Goal: Task Accomplishment & Management: Manage account settings

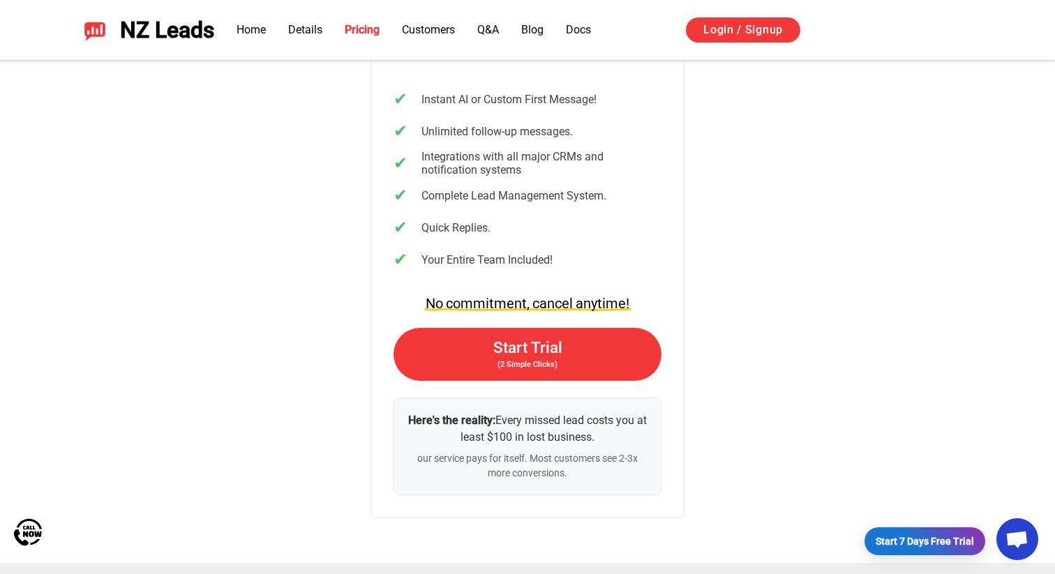
scroll to position [2960, 0]
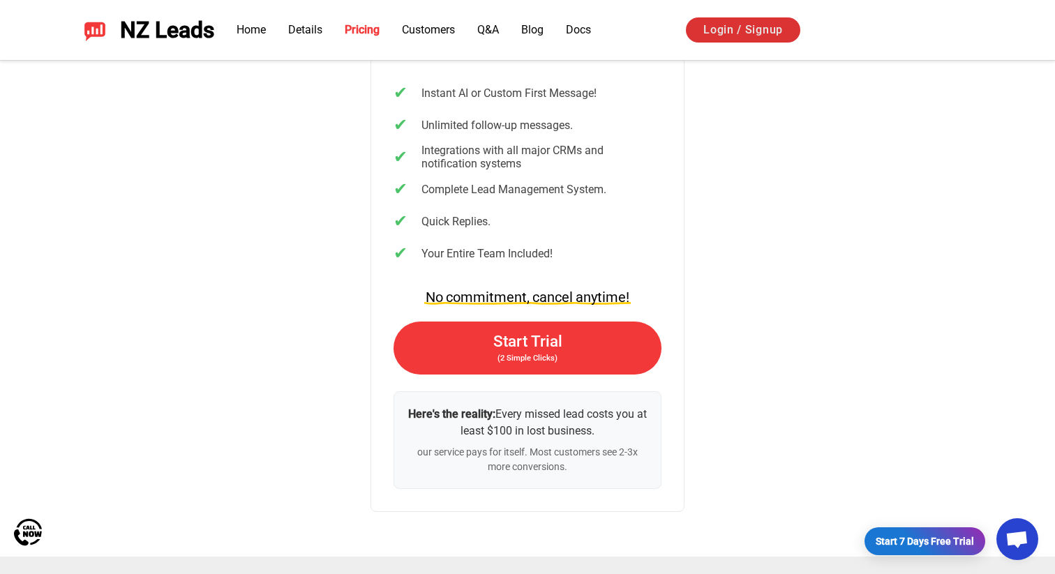
click at [763, 31] on link "Login / Signup" at bounding box center [743, 29] width 114 height 25
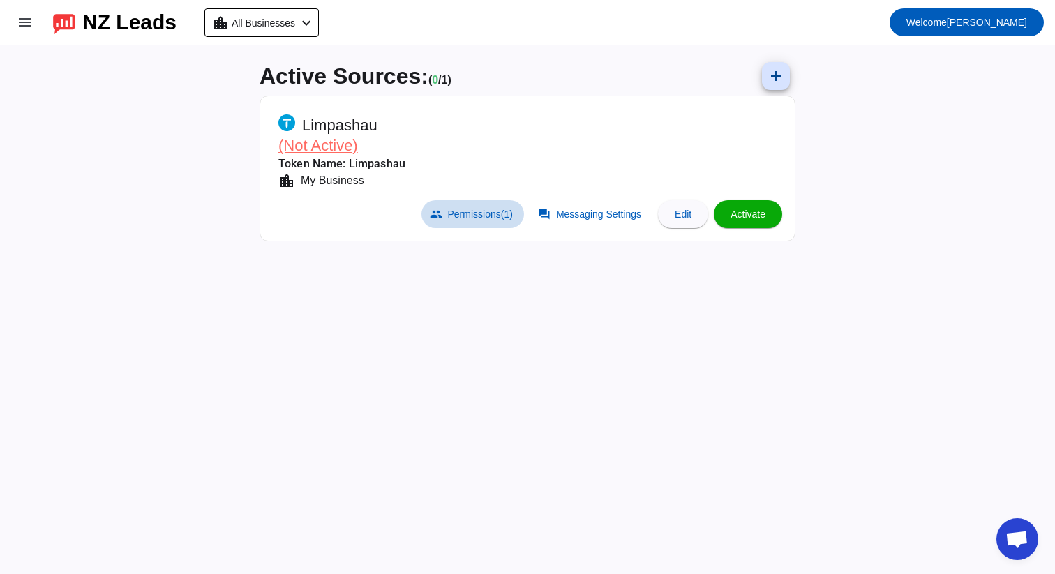
click at [472, 225] on span at bounding box center [472, 214] width 103 height 28
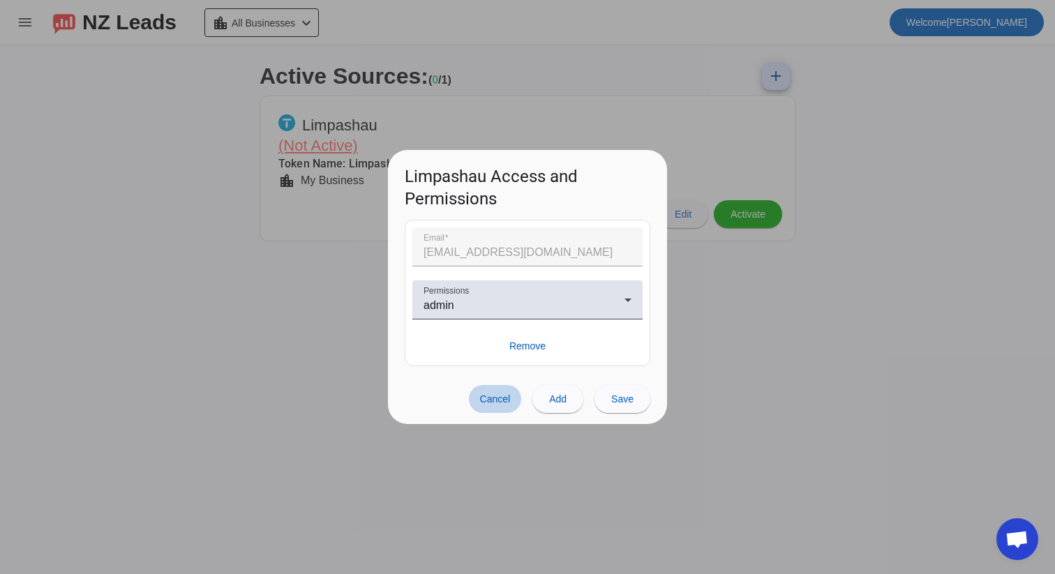
click at [511, 400] on span at bounding box center [495, 399] width 53 height 28
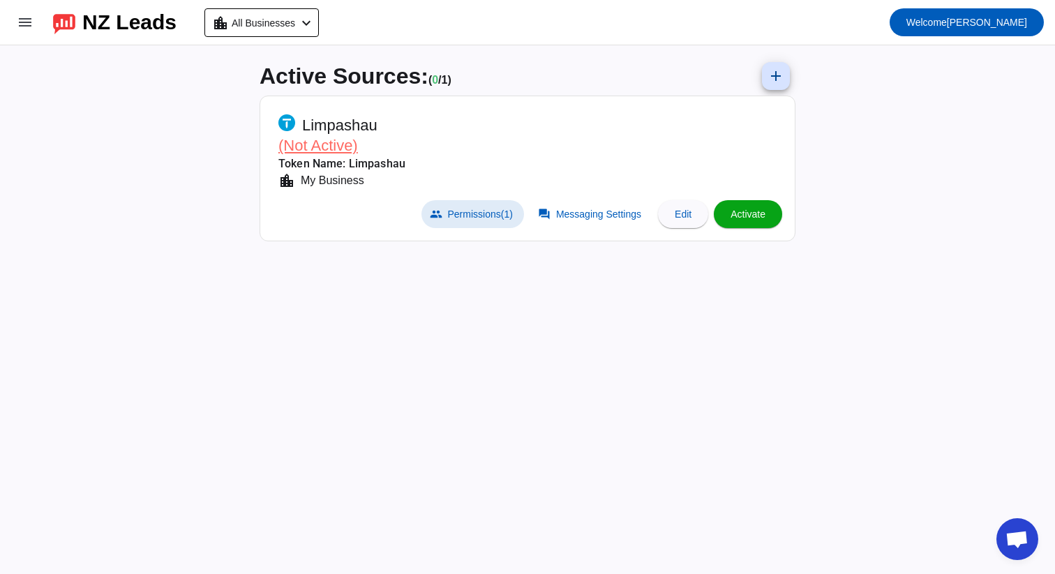
click at [741, 211] on span "Activate" at bounding box center [747, 214] width 35 height 11
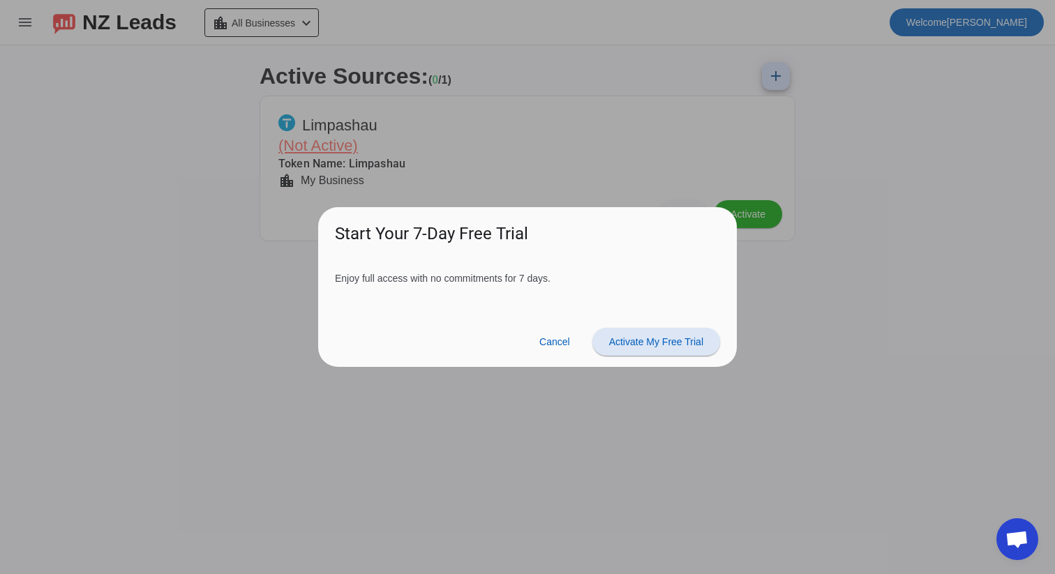
click at [667, 338] on span "Activate My Free Trial" at bounding box center [656, 341] width 94 height 11
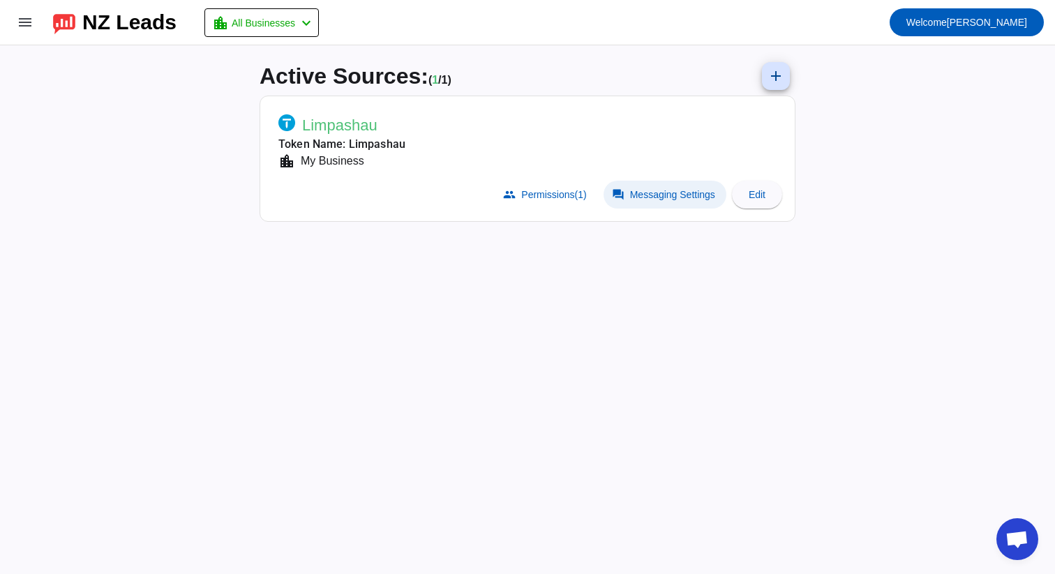
click at [698, 193] on span "Messaging Settings" at bounding box center [672, 194] width 85 height 11
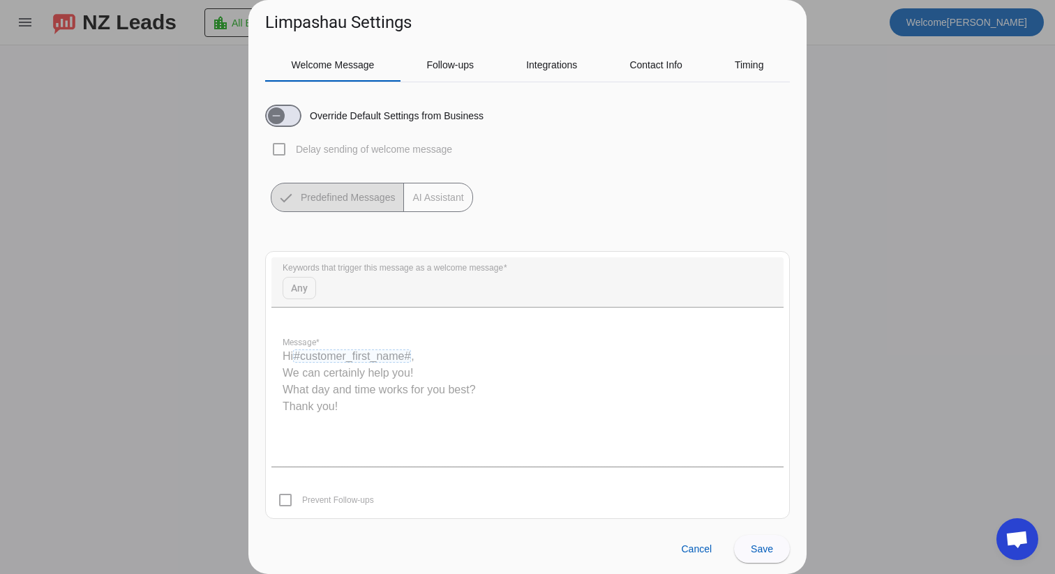
scroll to position [7, 0]
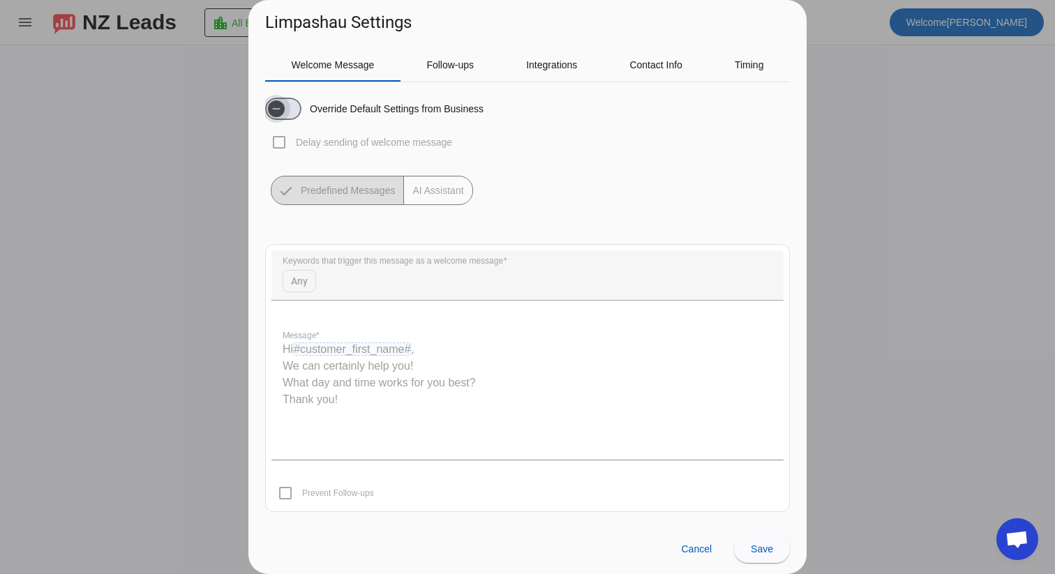
click at [293, 111] on span "button" at bounding box center [283, 109] width 36 height 22
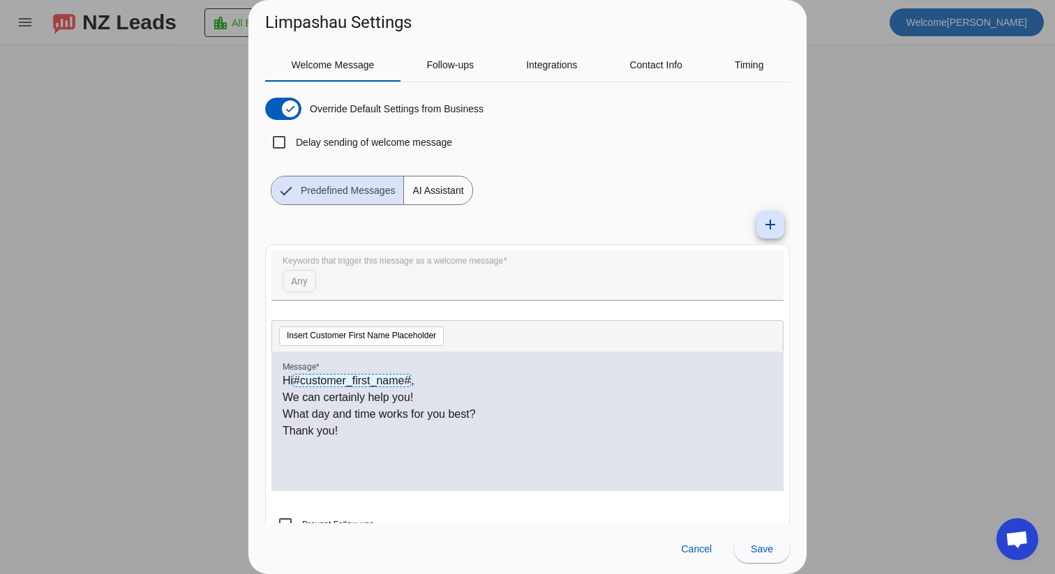
click at [449, 193] on span "AI Assistant" at bounding box center [438, 190] width 68 height 28
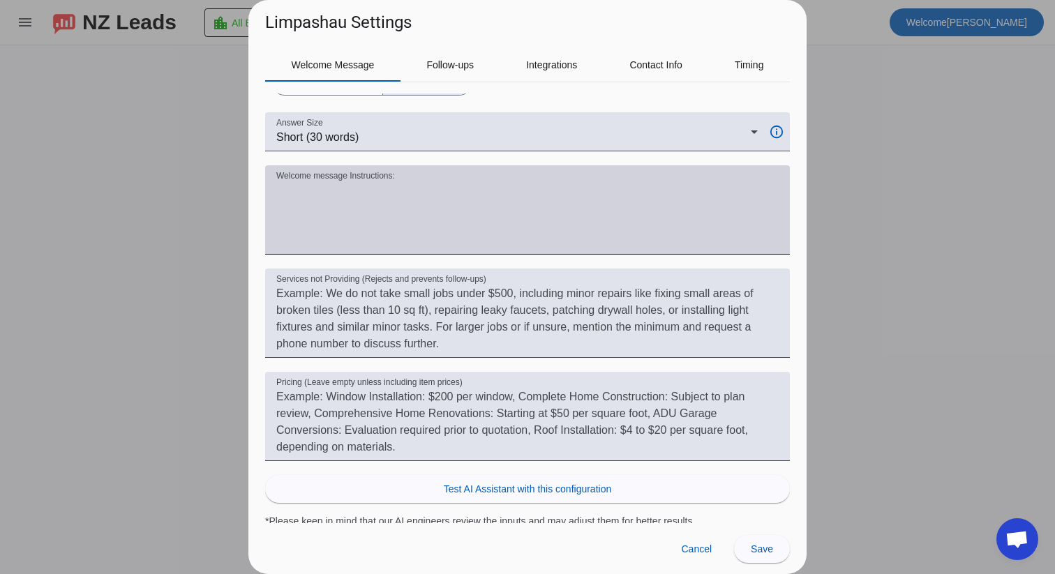
scroll to position [121, 0]
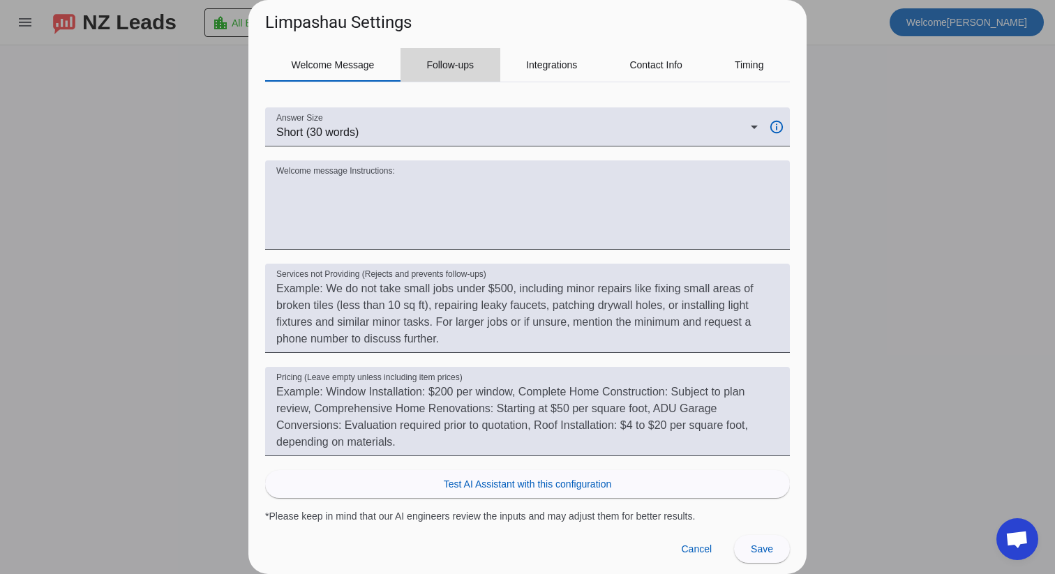
click at [471, 53] on span "Follow-ups" at bounding box center [449, 64] width 47 height 33
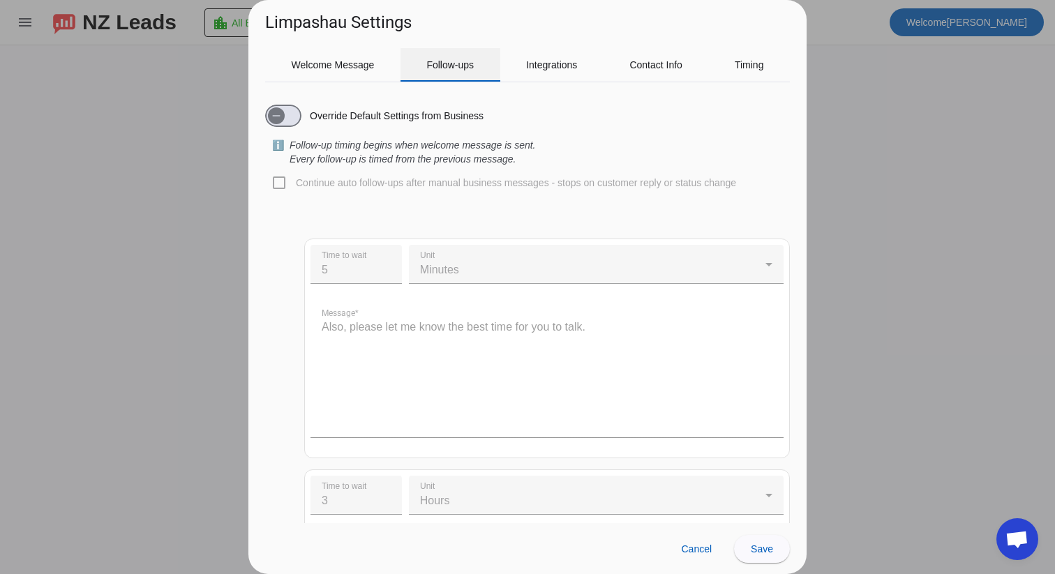
scroll to position [0, 0]
click at [507, 68] on div "Integrations" at bounding box center [551, 64] width 103 height 33
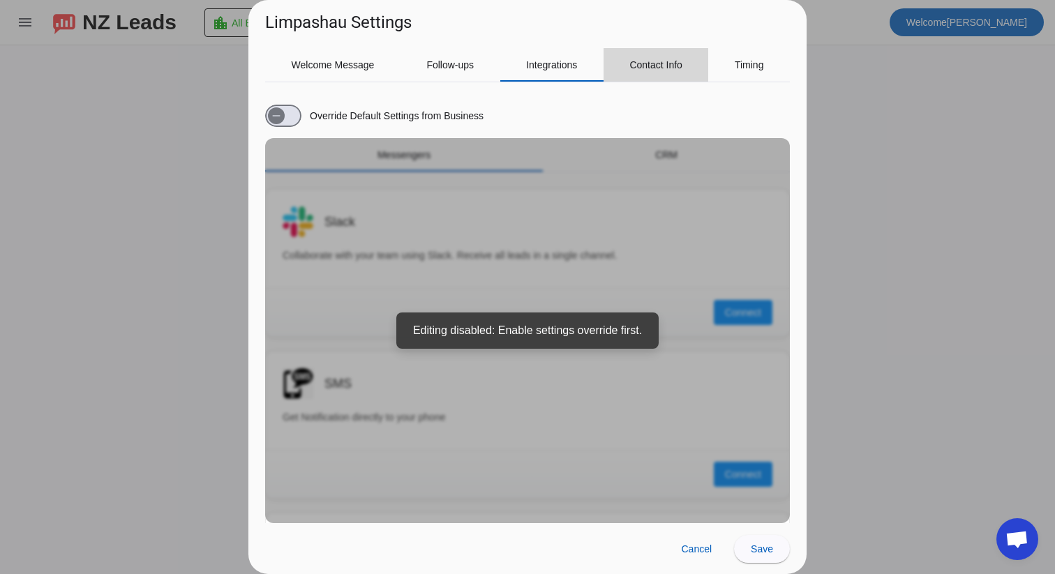
click at [655, 68] on span "Contact Info" at bounding box center [655, 65] width 53 height 10
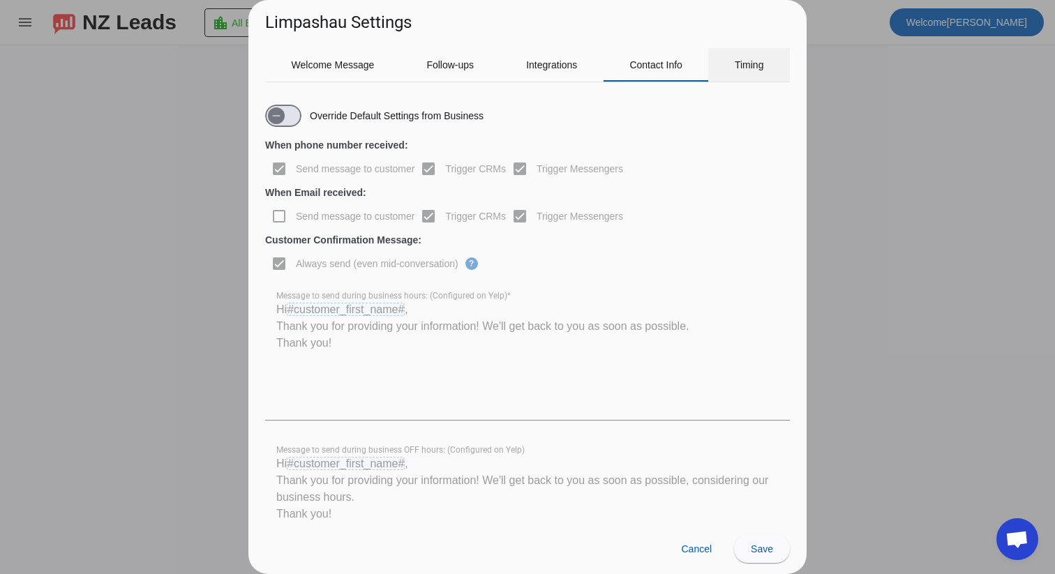
click at [738, 68] on span "Timing" at bounding box center [749, 65] width 29 height 10
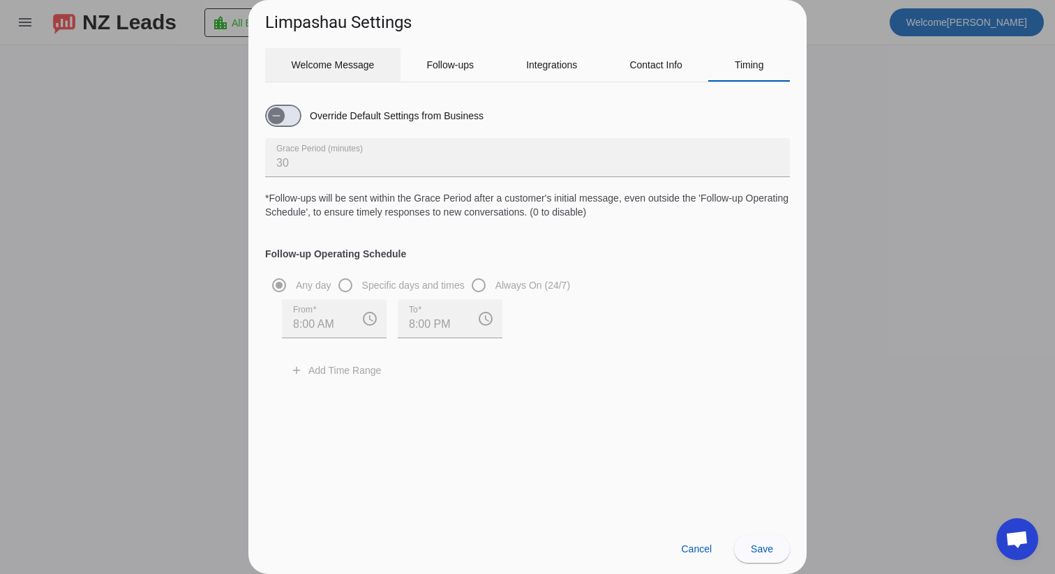
click at [366, 69] on span "Welcome Message" at bounding box center [333, 65] width 83 height 10
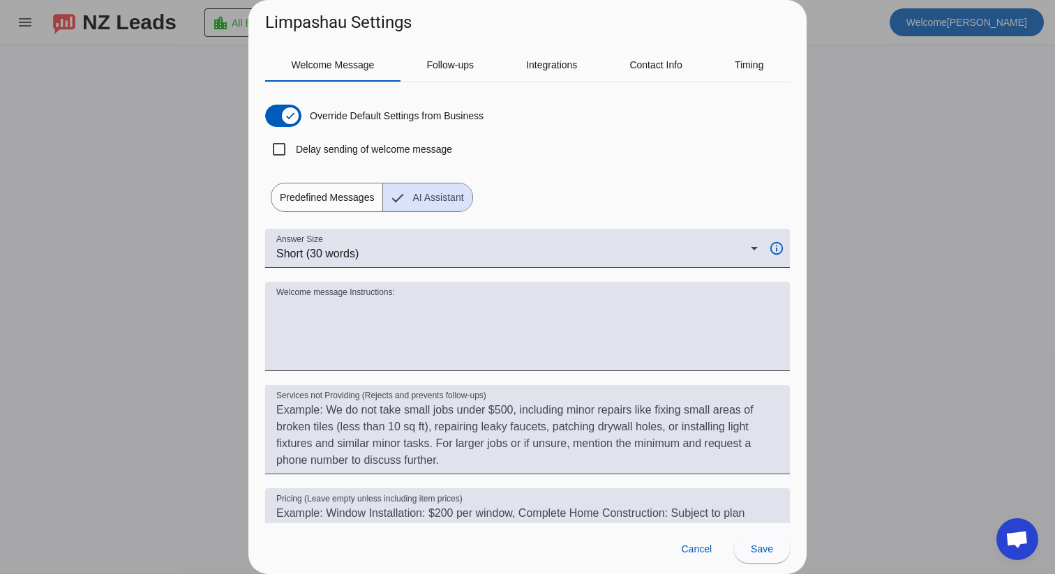
click at [852, 92] on div at bounding box center [527, 287] width 1055 height 574
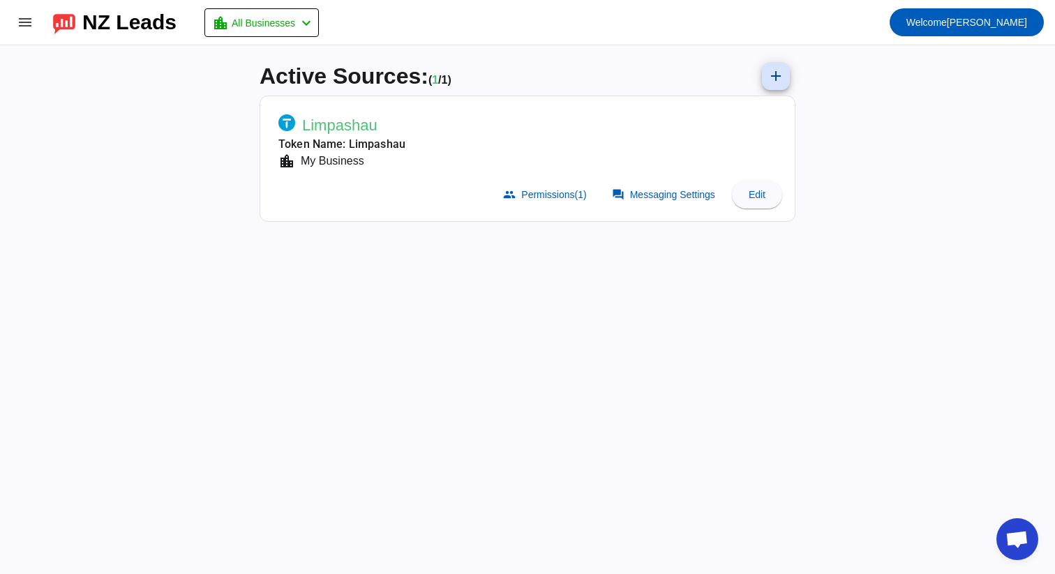
click at [658, 137] on mat-card-header "Limpashau Token Name: Limpashau location_city My Business" at bounding box center [527, 139] width 520 height 72
click at [283, 126] on icon at bounding box center [286, 122] width 17 height 17
click at [758, 202] on span at bounding box center [757, 194] width 50 height 33
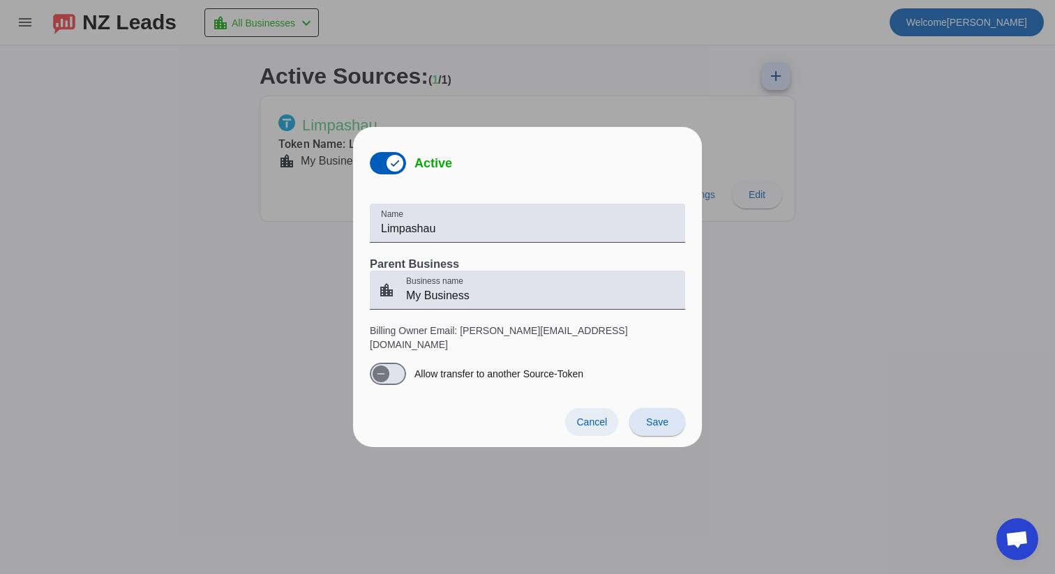
click at [582, 408] on span at bounding box center [591, 422] width 53 height 28
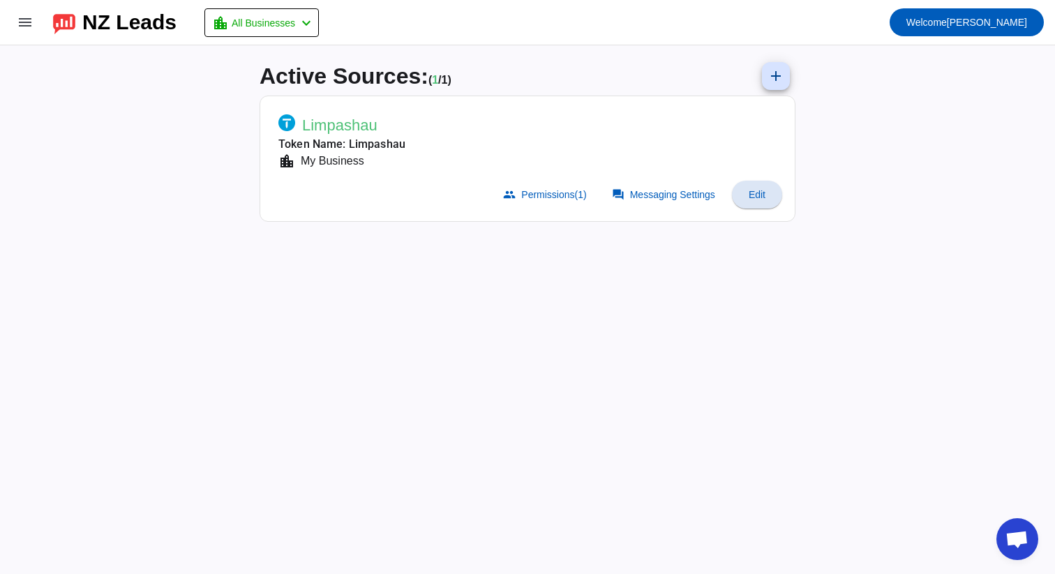
click at [352, 121] on span "Limpashau" at bounding box center [339, 126] width 75 height 20
click at [622, 193] on span at bounding box center [664, 195] width 123 height 28
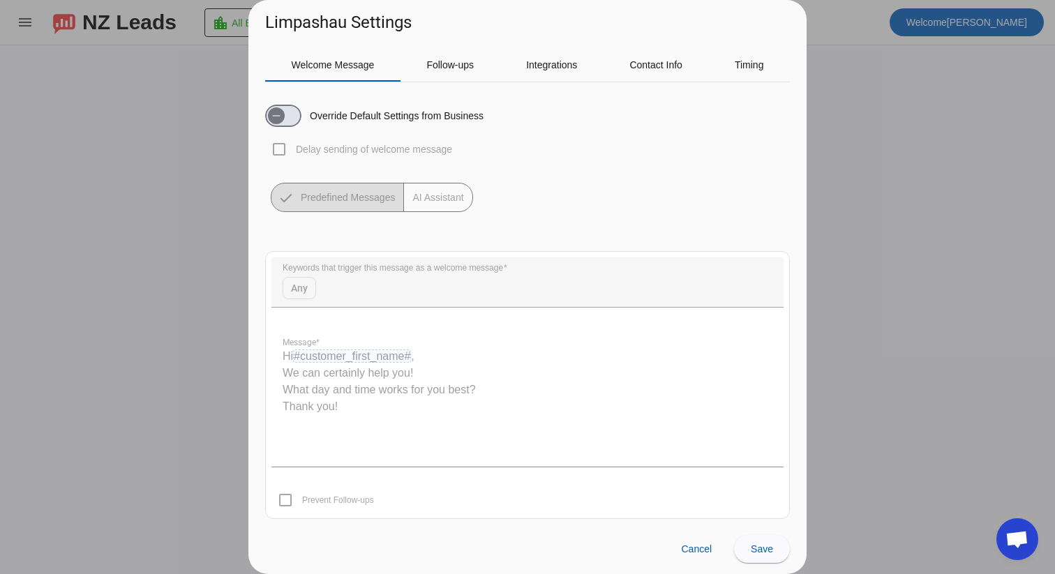
click at [430, 175] on div "Override Default Settings from Business Delay sending of welcome message Predef…" at bounding box center [527, 152] width 525 height 119
click at [431, 189] on mat-button-toggle-group "Predefined Messages AI Assistant" at bounding box center [372, 197] width 202 height 29
click at [431, 205] on mat-button-toggle-group "Predefined Messages AI Assistant" at bounding box center [372, 197] width 202 height 29
click at [280, 112] on icon "button" at bounding box center [276, 115] width 11 height 11
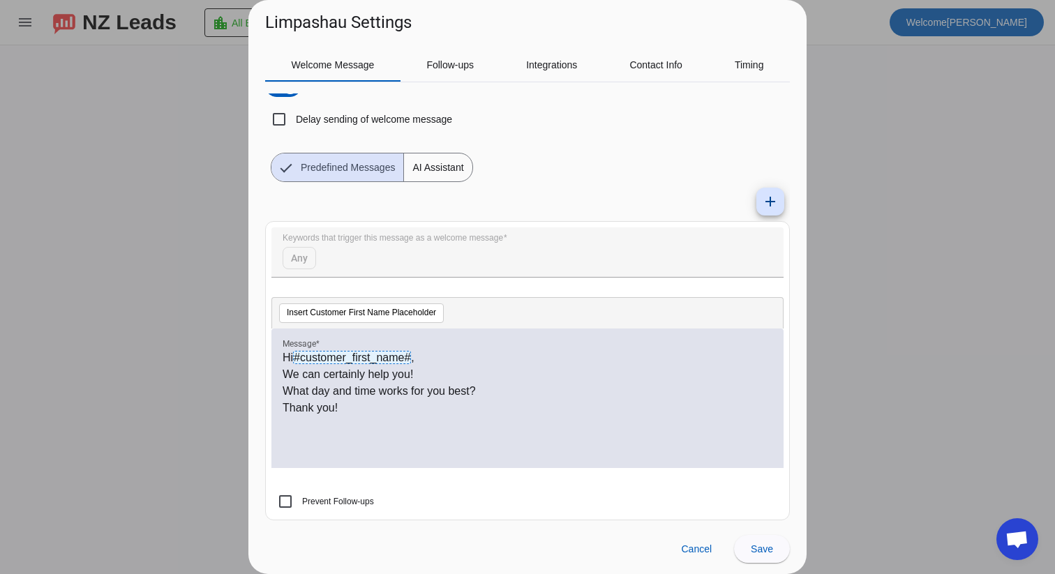
click at [442, 167] on span "AI Assistant" at bounding box center [438, 167] width 68 height 28
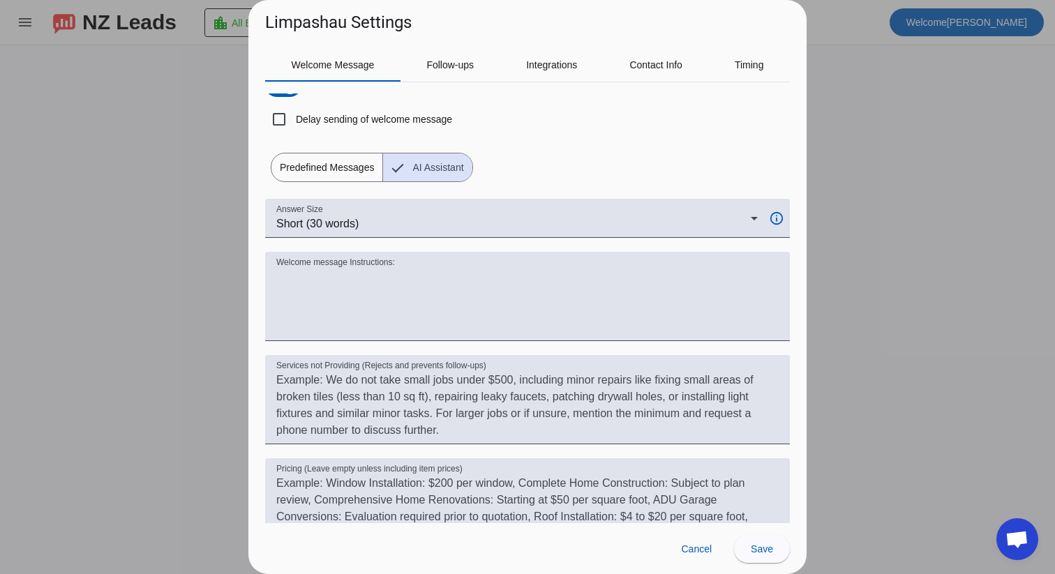
scroll to position [66, 0]
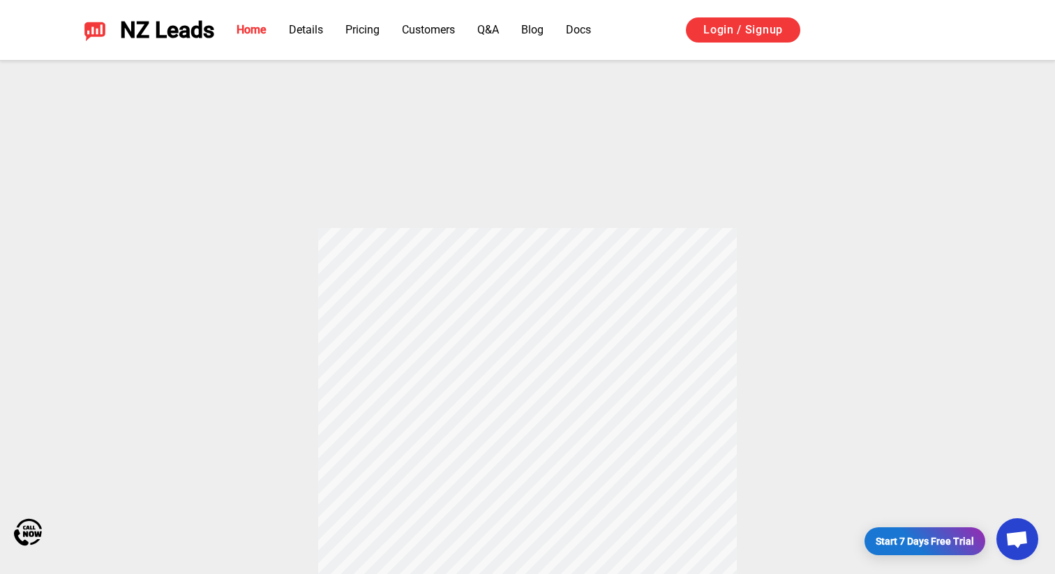
drag, startPoint x: 521, startPoint y: 373, endPoint x: 522, endPoint y: 396, distance: 23.7
click at [521, 377] on div "How does Yelp Auto Responder Works? When a customer messages your business, our…" at bounding box center [527, 352] width 977 height 619
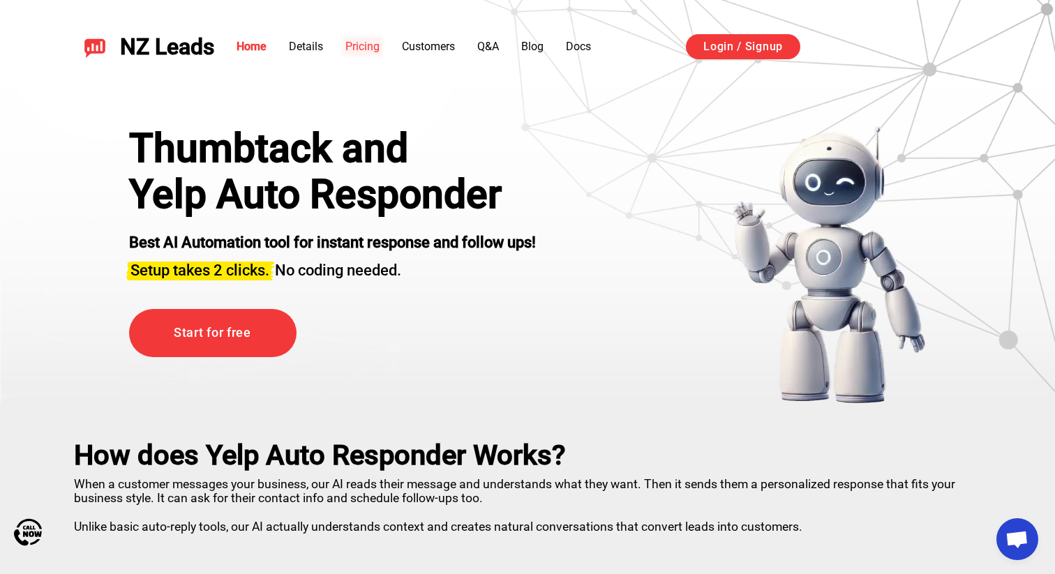
click at [369, 47] on link "Pricing" at bounding box center [362, 46] width 34 height 13
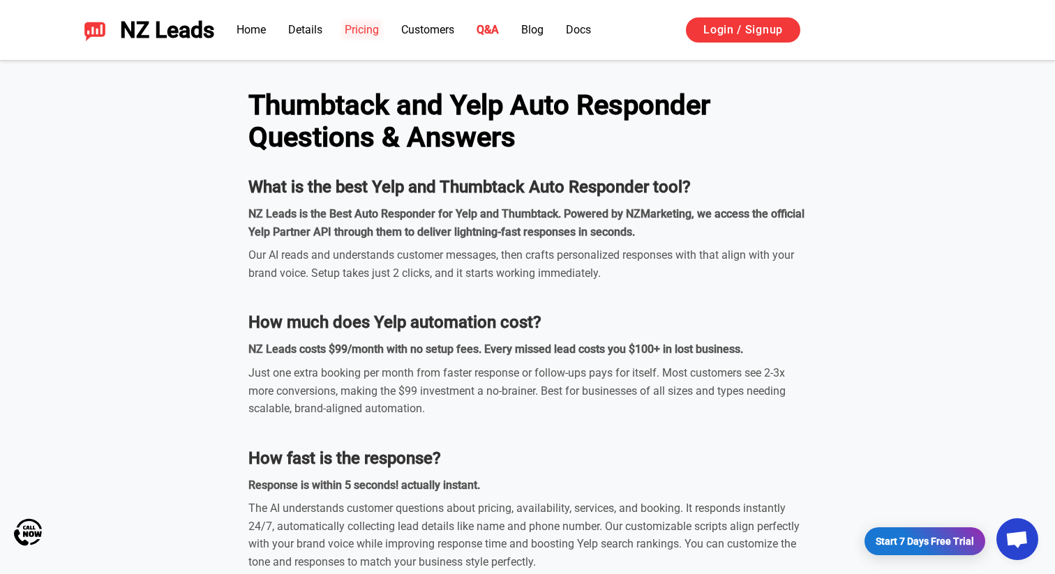
scroll to position [4110, 0]
click at [366, 27] on link "Pricing" at bounding box center [362, 29] width 34 height 13
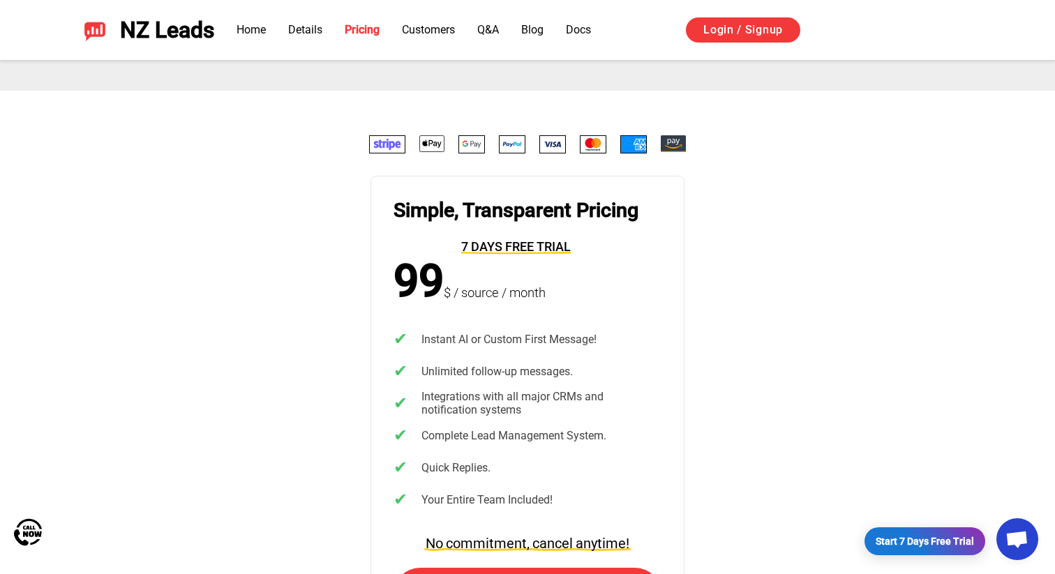
scroll to position [2710, 0]
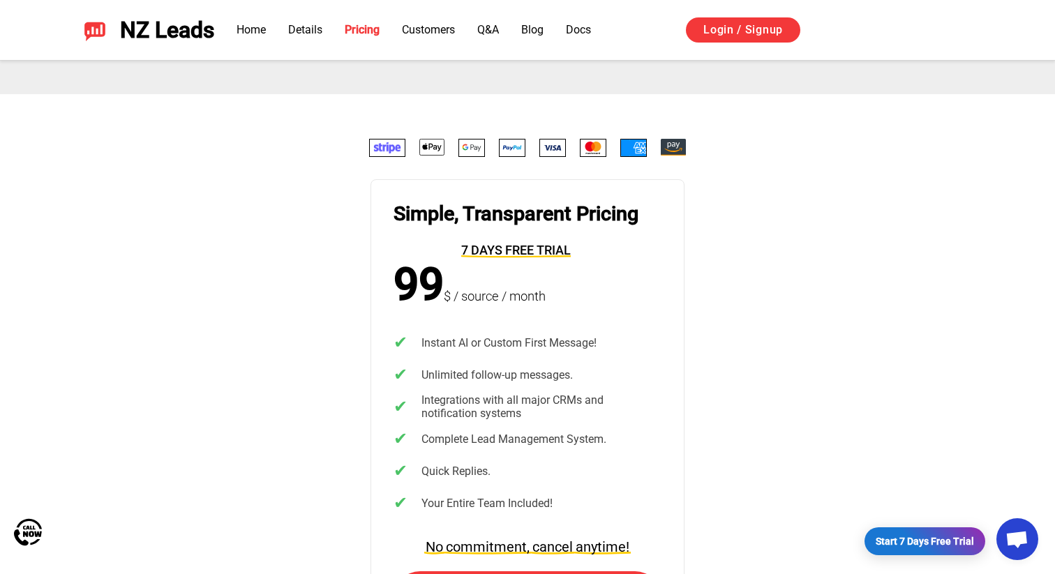
click at [301, 37] on li "Details" at bounding box center [305, 30] width 34 height 17
click at [301, 30] on link "Details" at bounding box center [305, 29] width 34 height 13
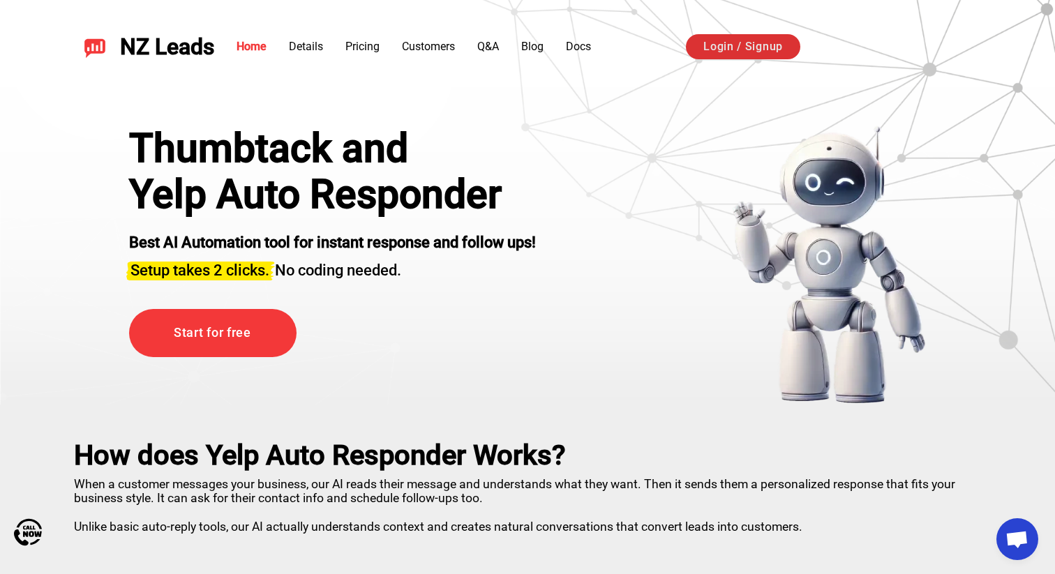
click at [716, 54] on link "Login / Signup" at bounding box center [743, 46] width 114 height 25
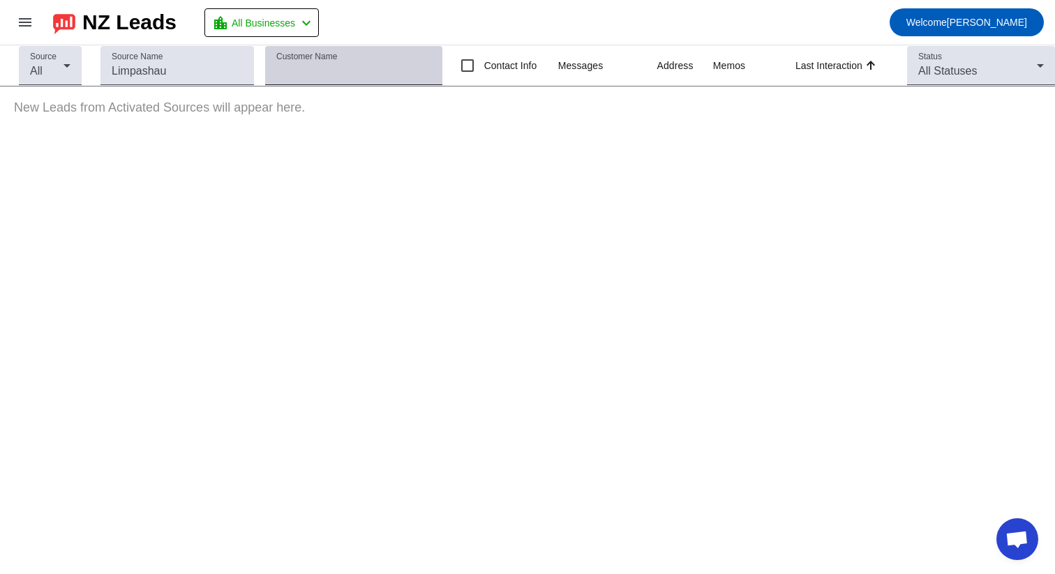
click at [370, 72] on input "Customer Name" at bounding box center [353, 71] width 154 height 17
click at [22, 27] on mat-icon "menu" at bounding box center [25, 22] width 17 height 17
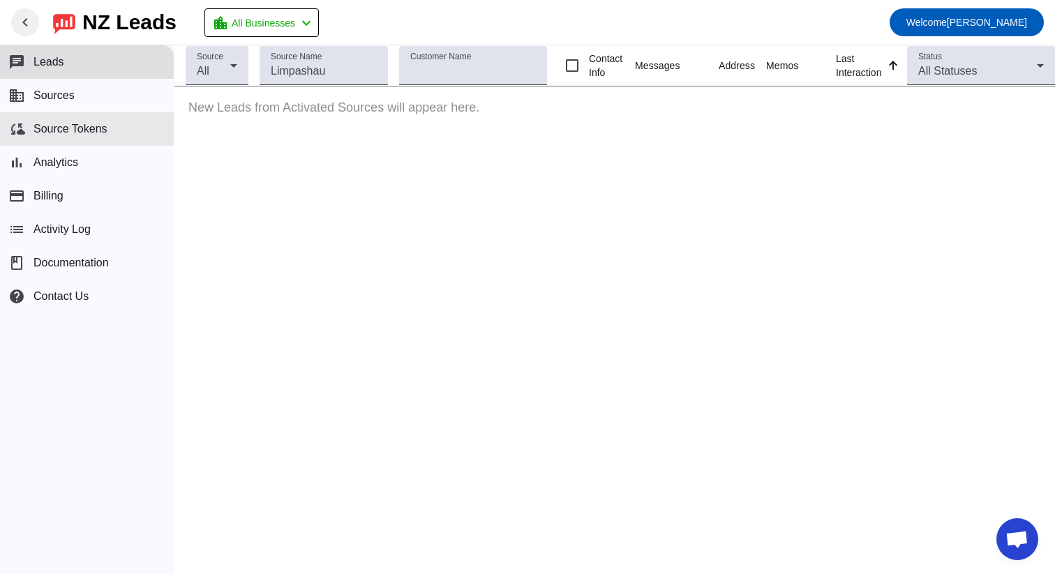
click at [91, 125] on span "Source Tokens" at bounding box center [70, 129] width 74 height 13
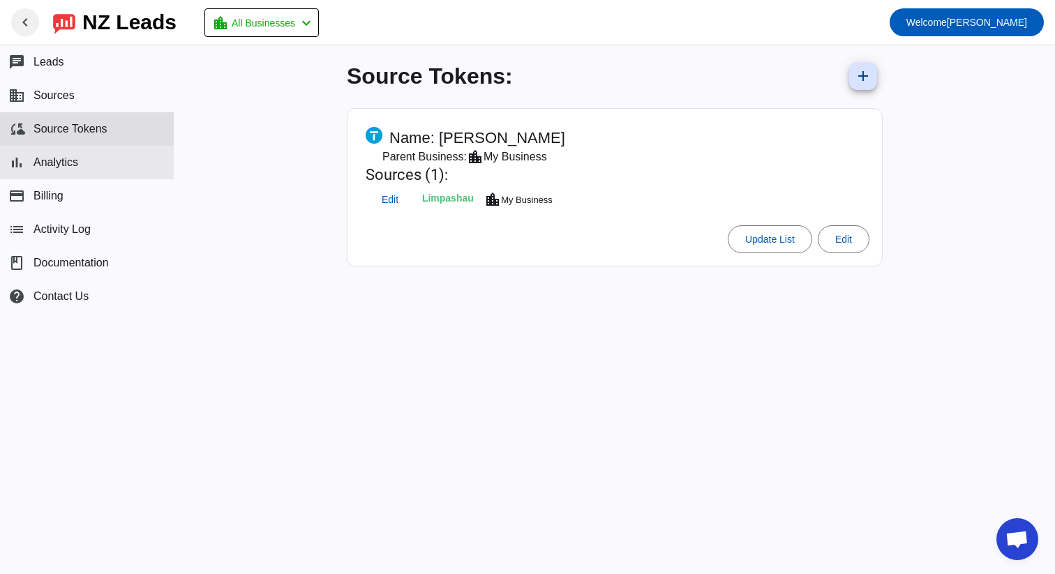
click at [73, 160] on span "Analytics" at bounding box center [55, 162] width 45 height 13
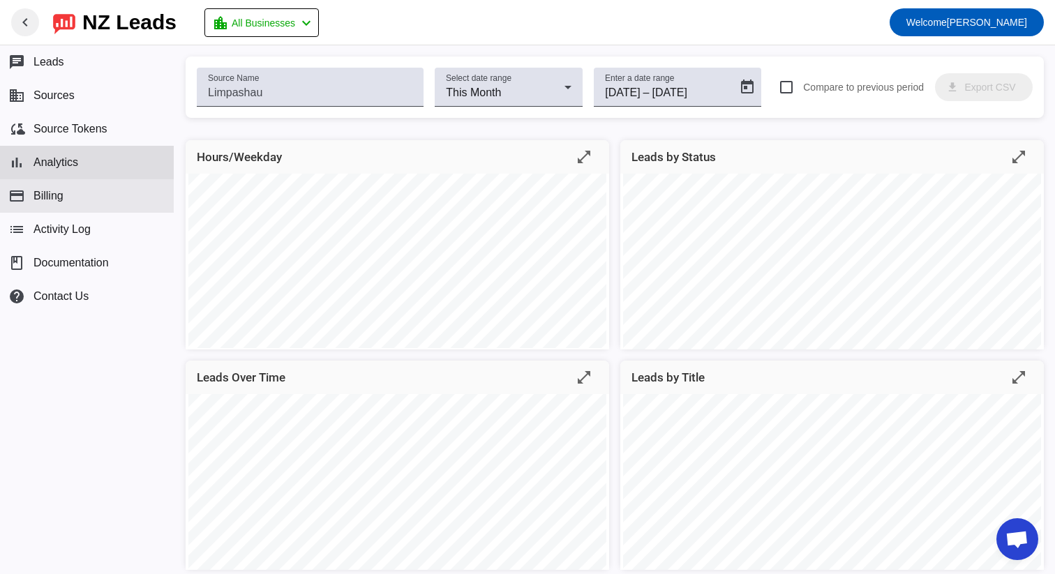
click at [73, 186] on button "payment Billing" at bounding box center [87, 195] width 174 height 33
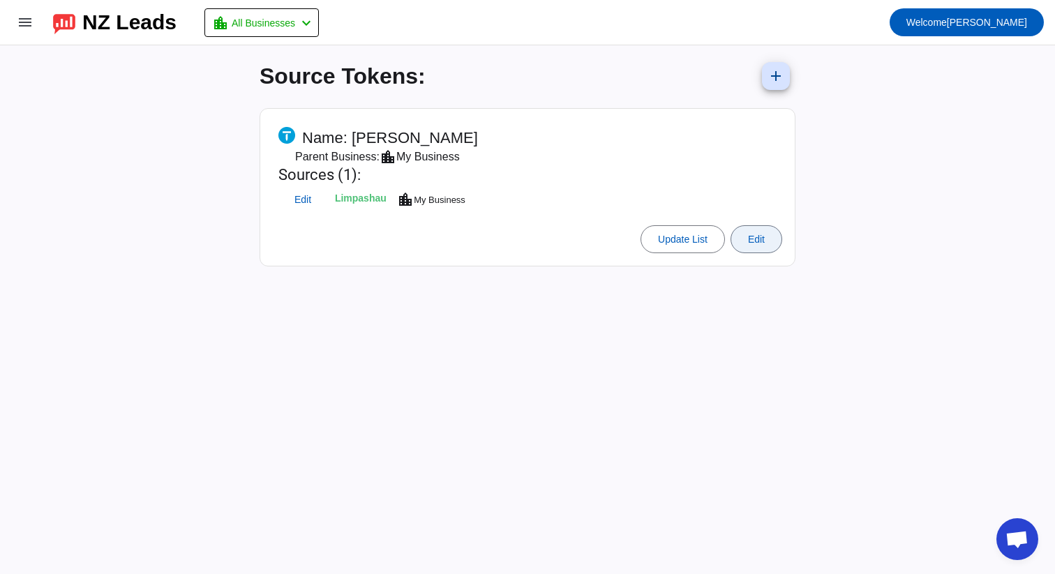
click at [761, 247] on span at bounding box center [756, 239] width 50 height 33
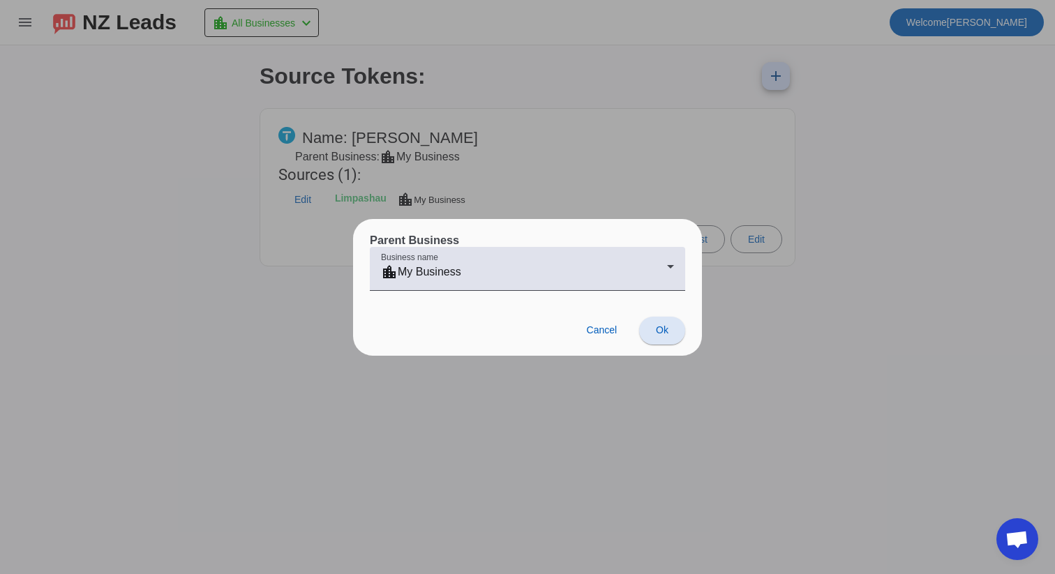
click at [656, 329] on span "Ok" at bounding box center [662, 329] width 13 height 11
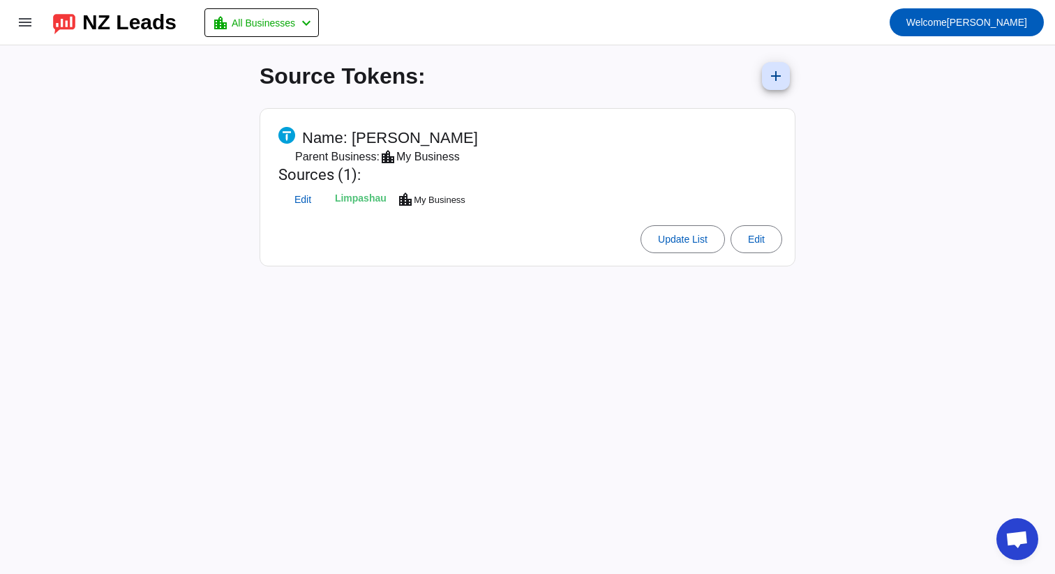
click at [340, 197] on div "Limpashau" at bounding box center [364, 199] width 59 height 11
click at [286, 135] on icon at bounding box center [287, 137] width 2 height 7
click at [30, 8] on span at bounding box center [24, 22] width 33 height 33
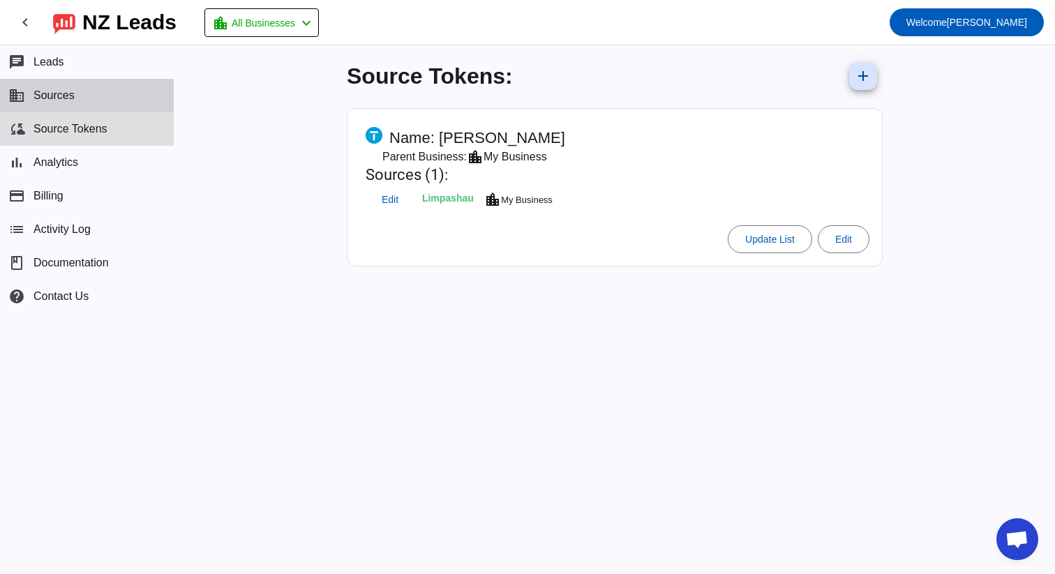
click at [63, 98] on span "Sources" at bounding box center [53, 95] width 41 height 13
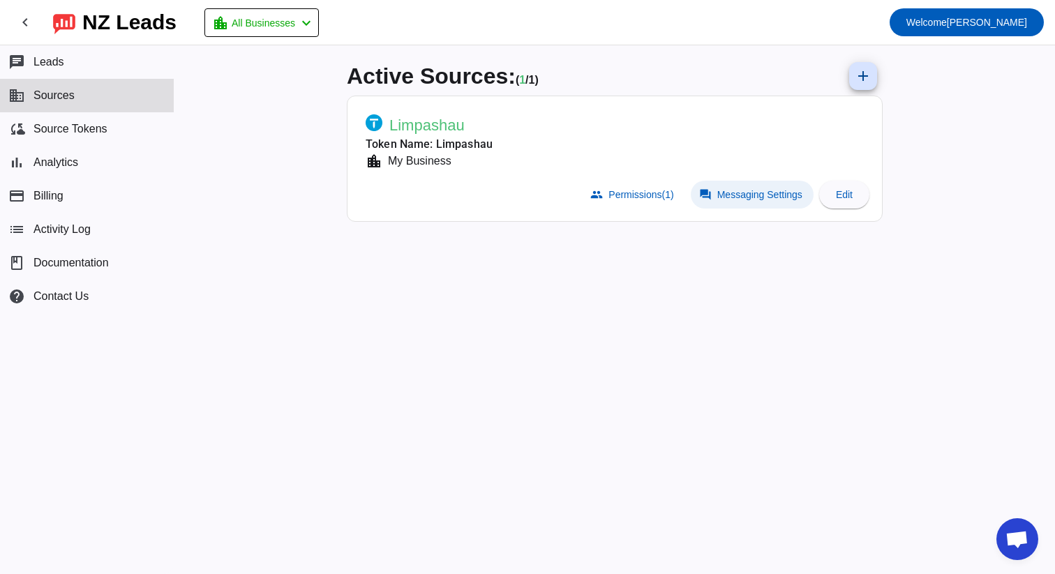
click at [717, 189] on span "Messaging Settings" at bounding box center [759, 194] width 85 height 11
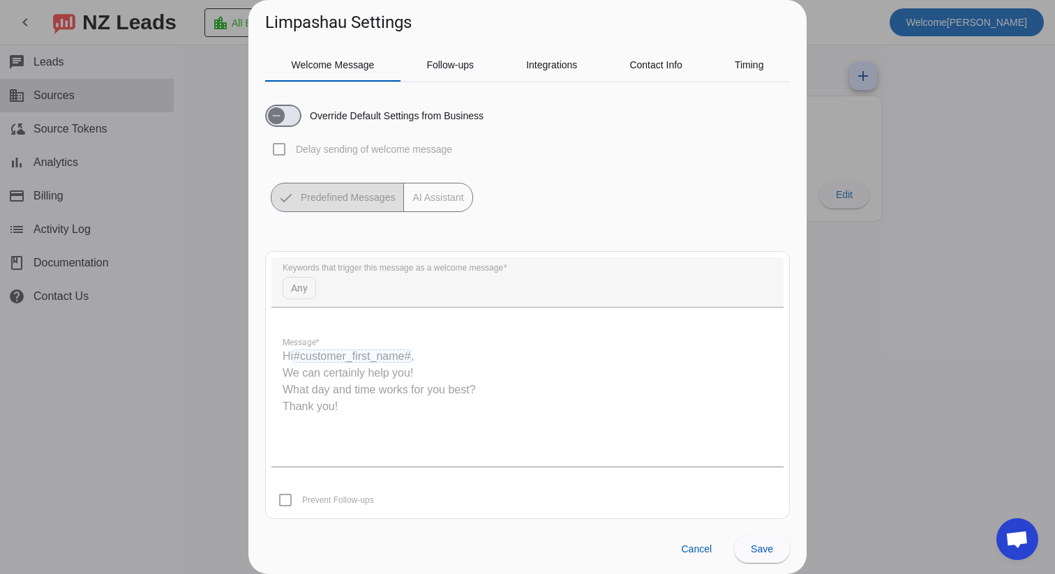
scroll to position [7, 0]
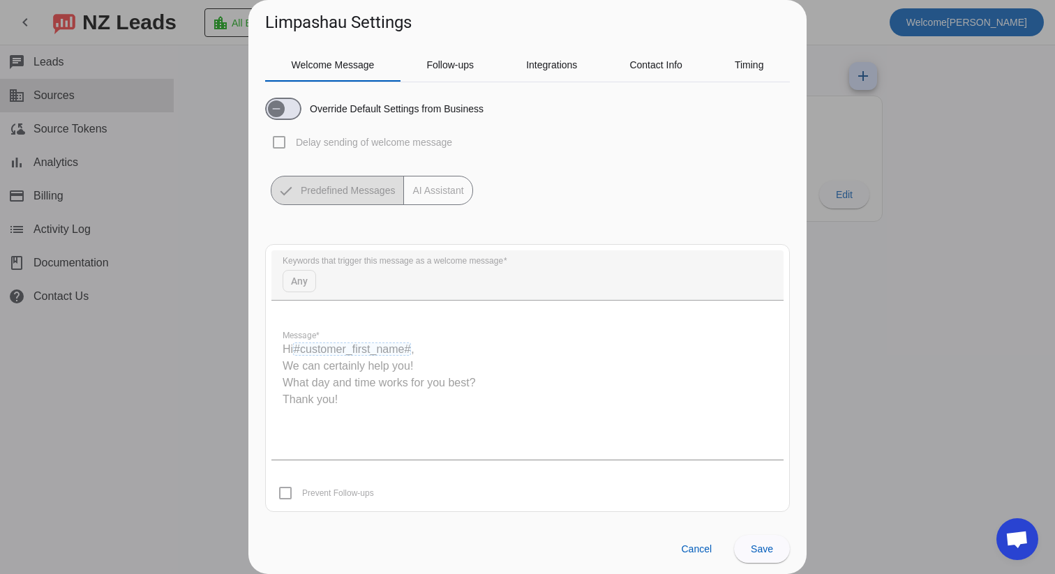
click at [442, 193] on mat-button-toggle-group "Predefined Messages AI Assistant" at bounding box center [372, 190] width 202 height 29
click at [430, 192] on mat-button-toggle-group "Predefined Messages AI Assistant" at bounding box center [372, 190] width 202 height 29
click at [294, 108] on span "button" at bounding box center [283, 109] width 36 height 22
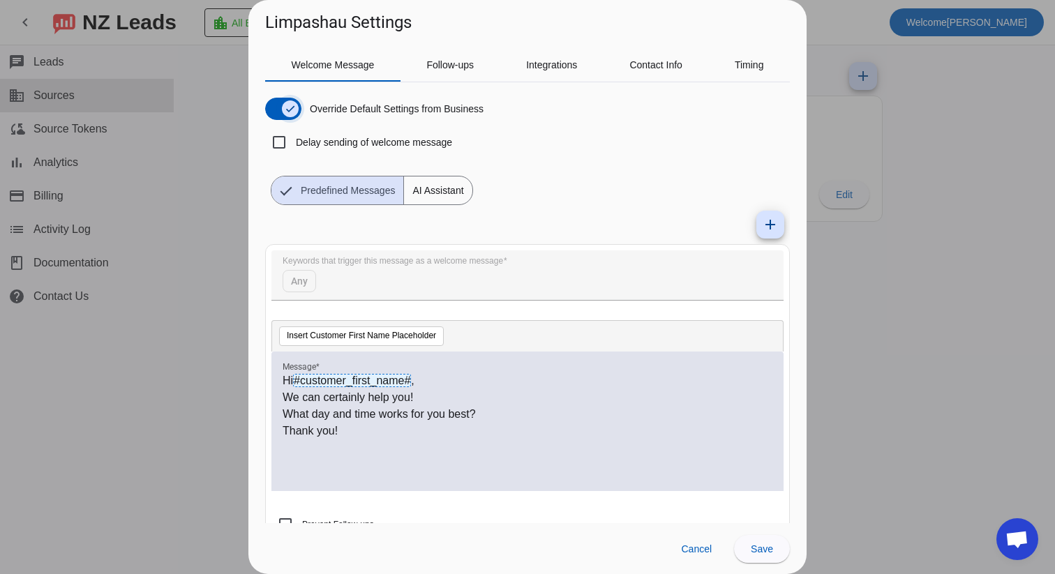
scroll to position [38, 0]
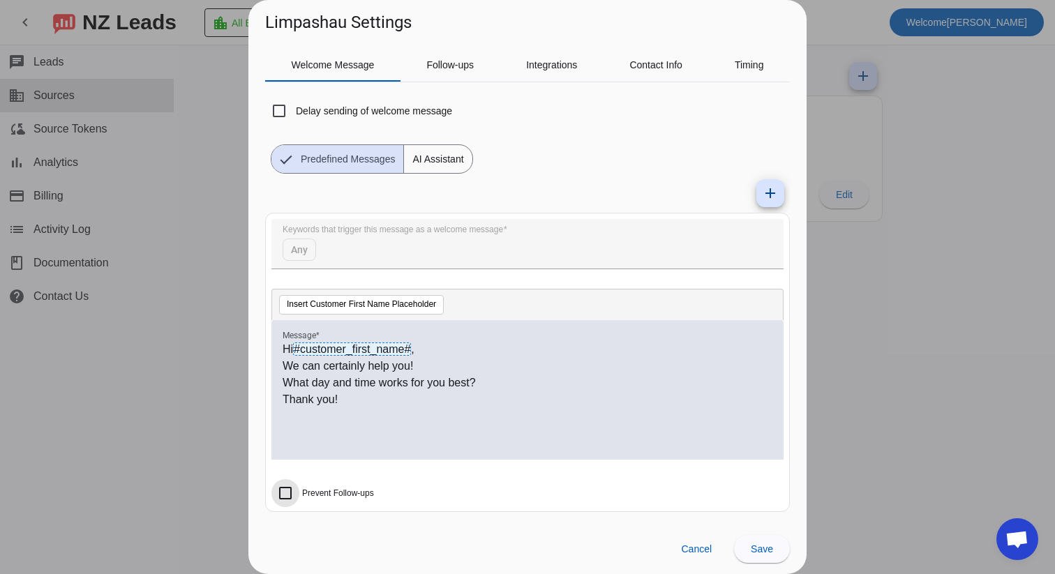
click at [287, 488] on input "Prevent Follow-ups" at bounding box center [285, 493] width 28 height 28
checkbox input "true"
drag, startPoint x: 513, startPoint y: 228, endPoint x: 470, endPoint y: 228, distance: 42.6
click at [470, 228] on mat-form-field "Keywords that trigger this message as a welcome message Any" at bounding box center [527, 251] width 512 height 64
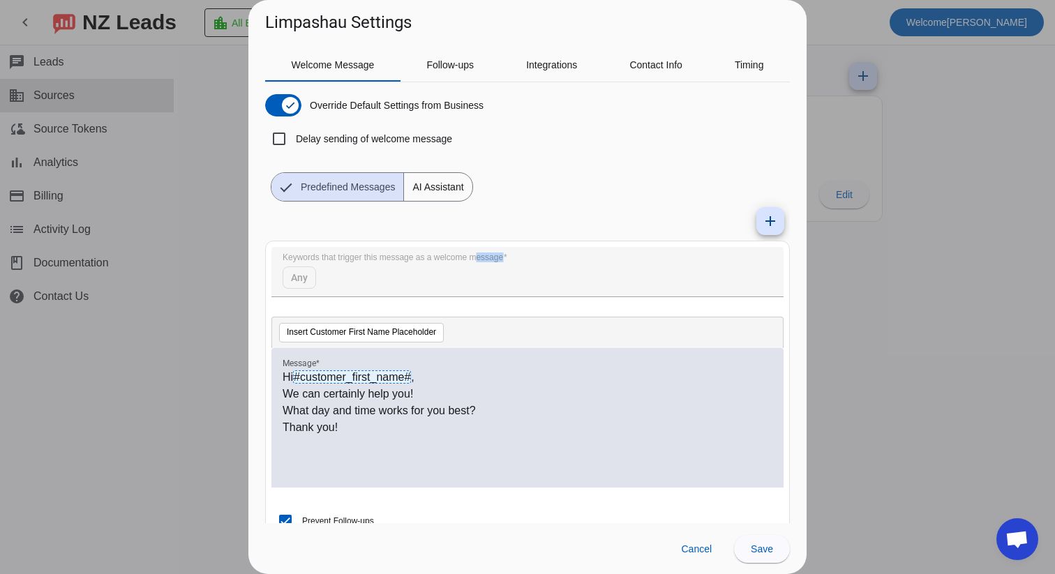
scroll to position [0, 0]
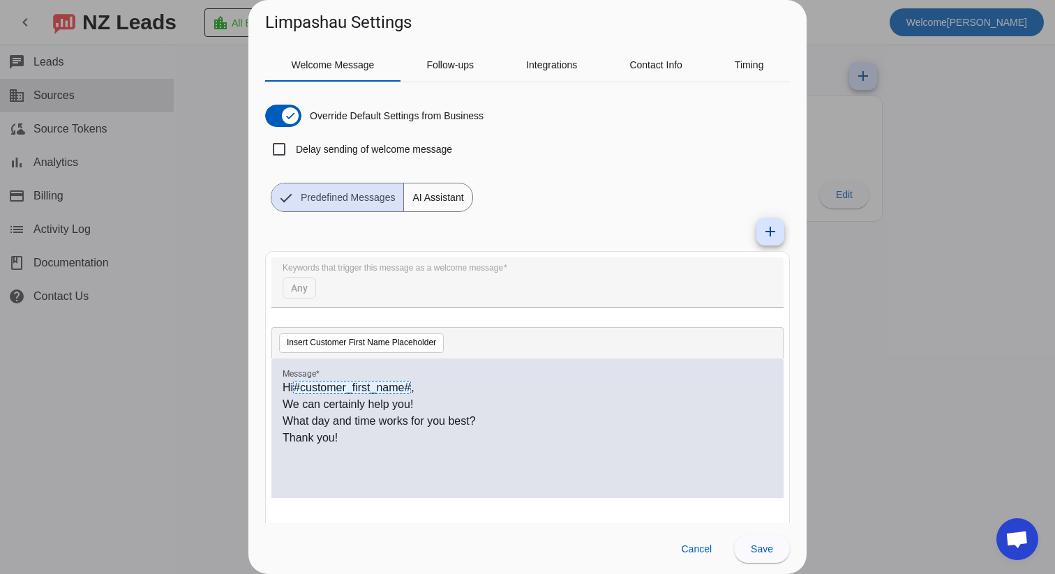
click at [495, 274] on mat-form-field "Keywords that trigger this message as a welcome message Any" at bounding box center [527, 289] width 512 height 64
click at [288, 284] on mat-form-field "Keywords that trigger this message as a welcome message Any" at bounding box center [527, 289] width 512 height 64
click at [772, 234] on mat-icon "add" at bounding box center [770, 231] width 17 height 17
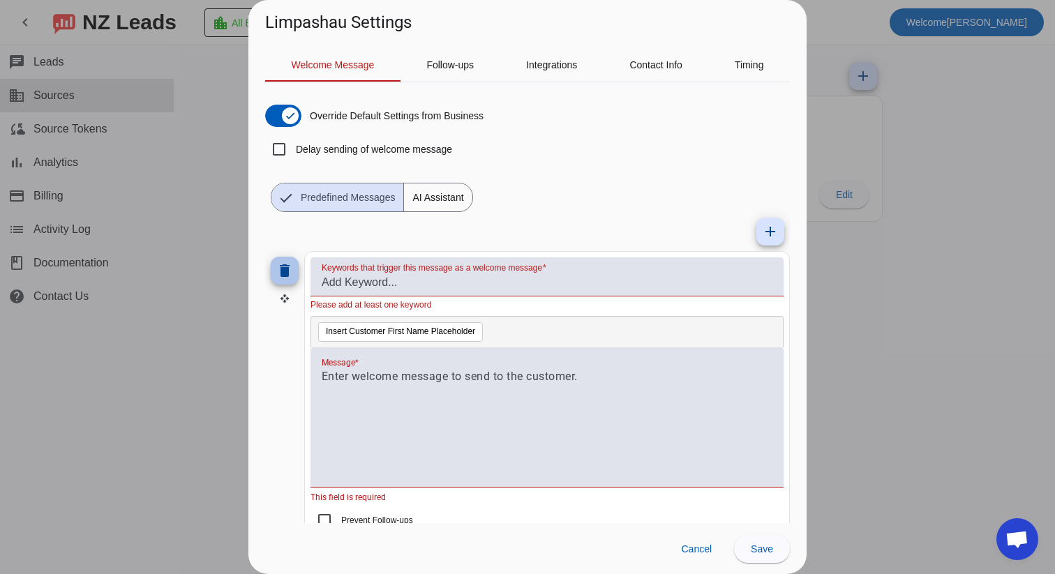
click at [269, 264] on span at bounding box center [284, 270] width 33 height 33
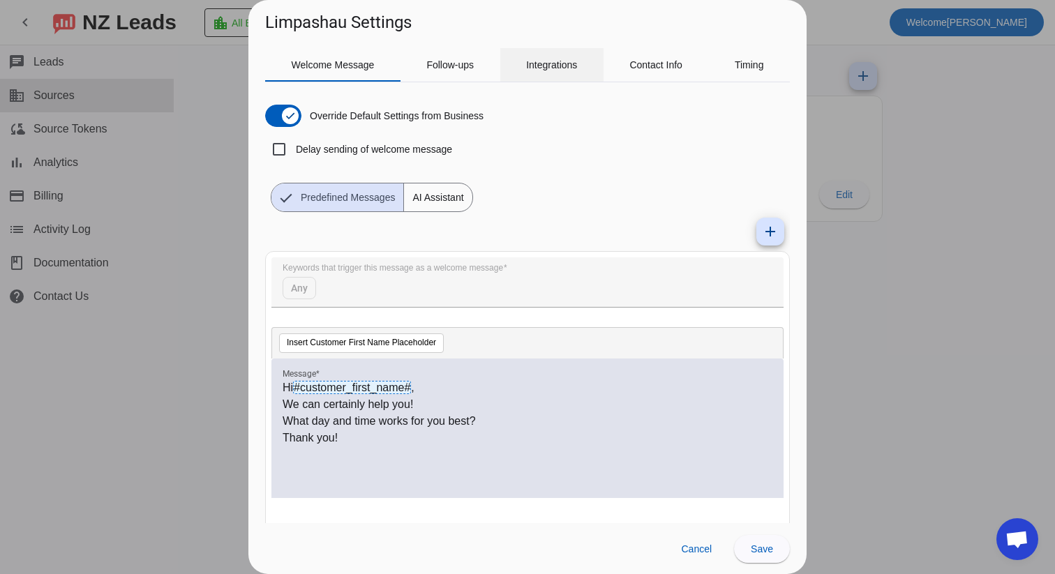
click at [529, 67] on span "Integrations" at bounding box center [551, 65] width 51 height 10
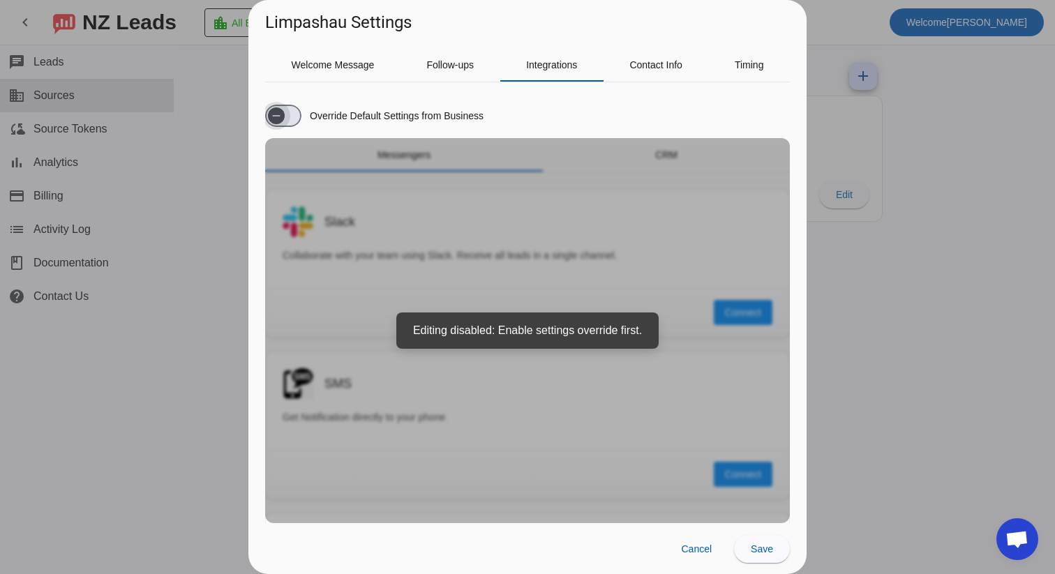
click at [297, 116] on span "button" at bounding box center [283, 116] width 36 height 22
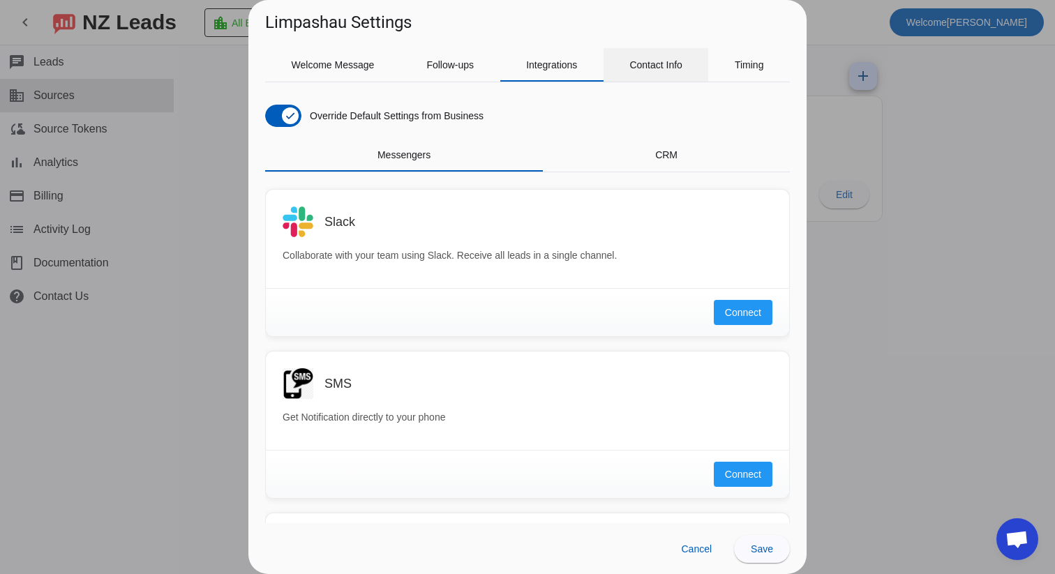
click at [639, 68] on span "Contact Info" at bounding box center [655, 65] width 53 height 10
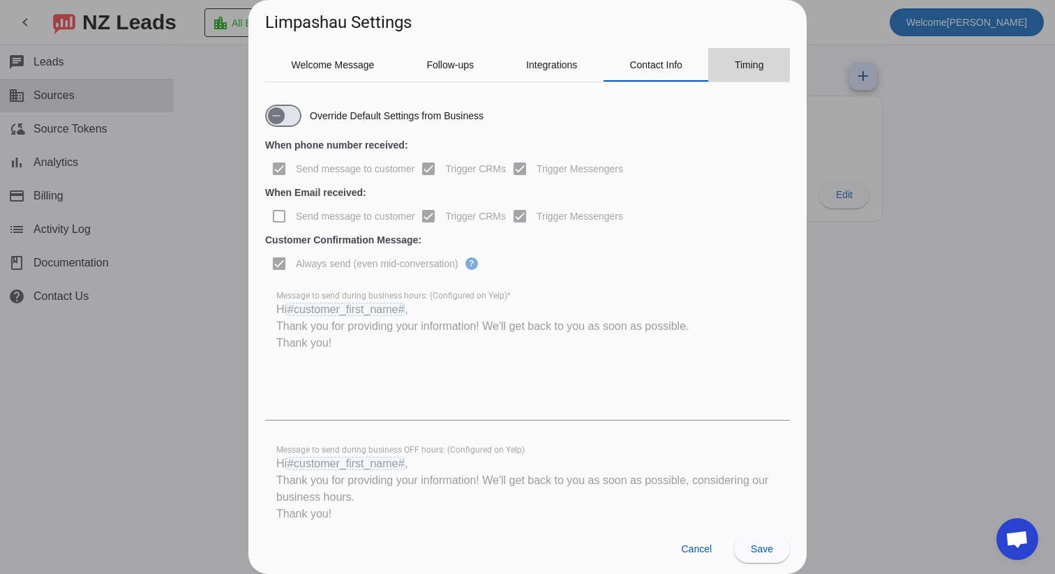
click at [730, 58] on div "Timing" at bounding box center [749, 64] width 82 height 33
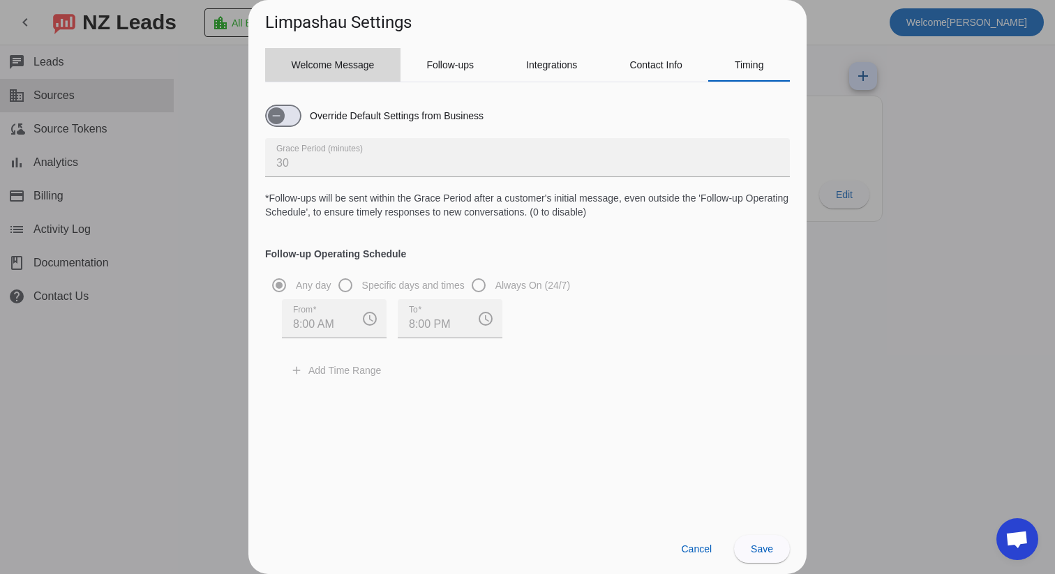
click at [339, 58] on span "Welcome Message" at bounding box center [333, 64] width 83 height 33
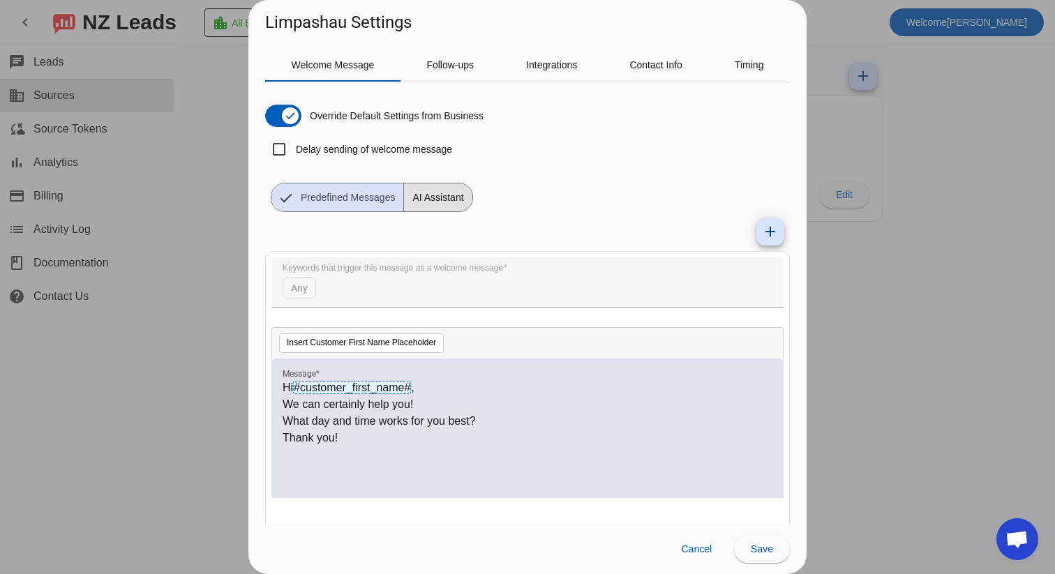
click at [444, 200] on span "AI Assistant" at bounding box center [438, 197] width 68 height 28
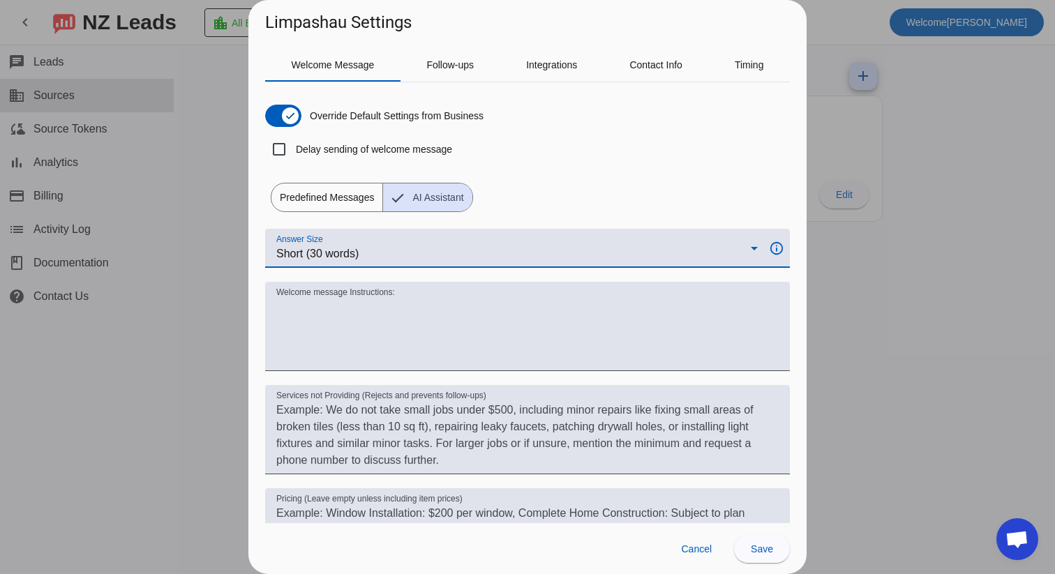
click at [431, 255] on div "Short (30 words)" at bounding box center [513, 254] width 474 height 17
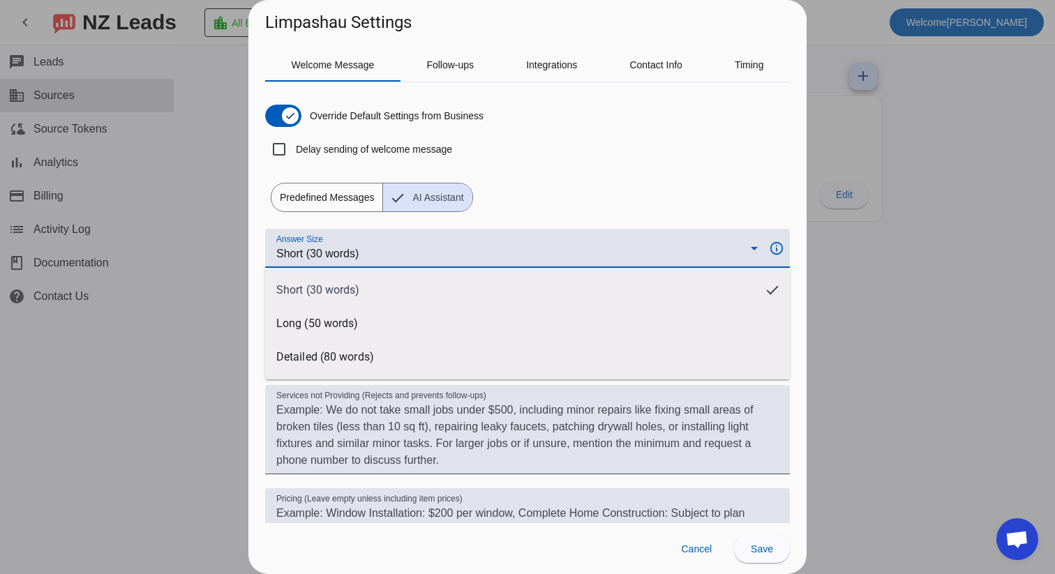
click at [431, 255] on div at bounding box center [527, 287] width 1055 height 574
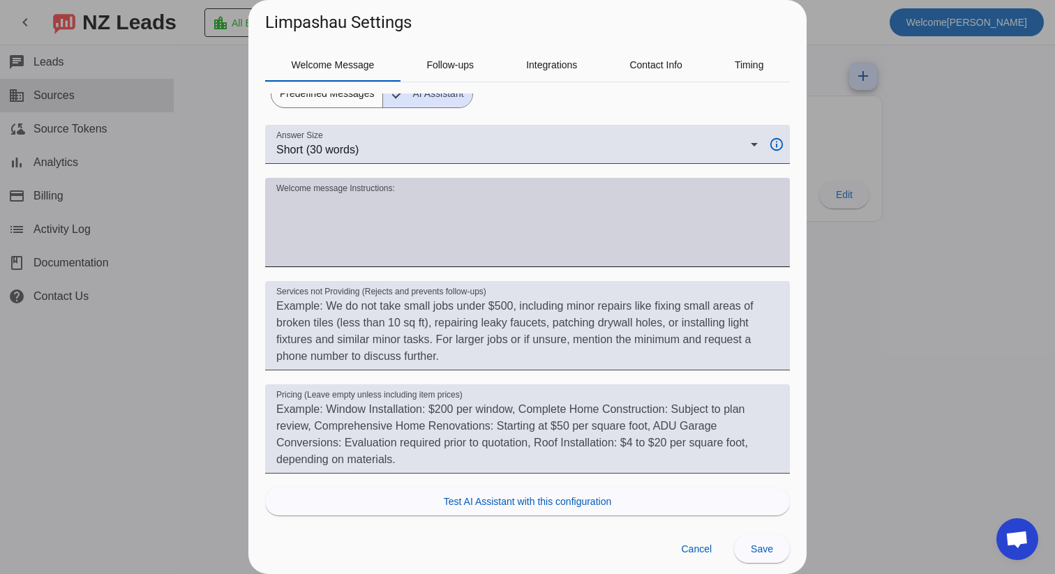
scroll to position [121, 0]
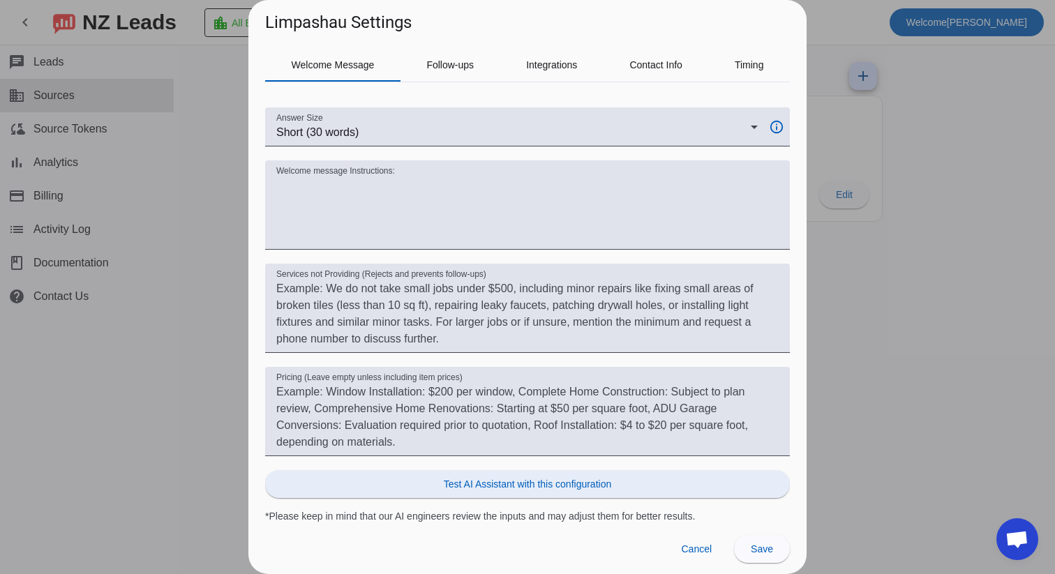
click at [469, 486] on span "Test AI Assistant with this configuration" at bounding box center [527, 484] width 167 height 14
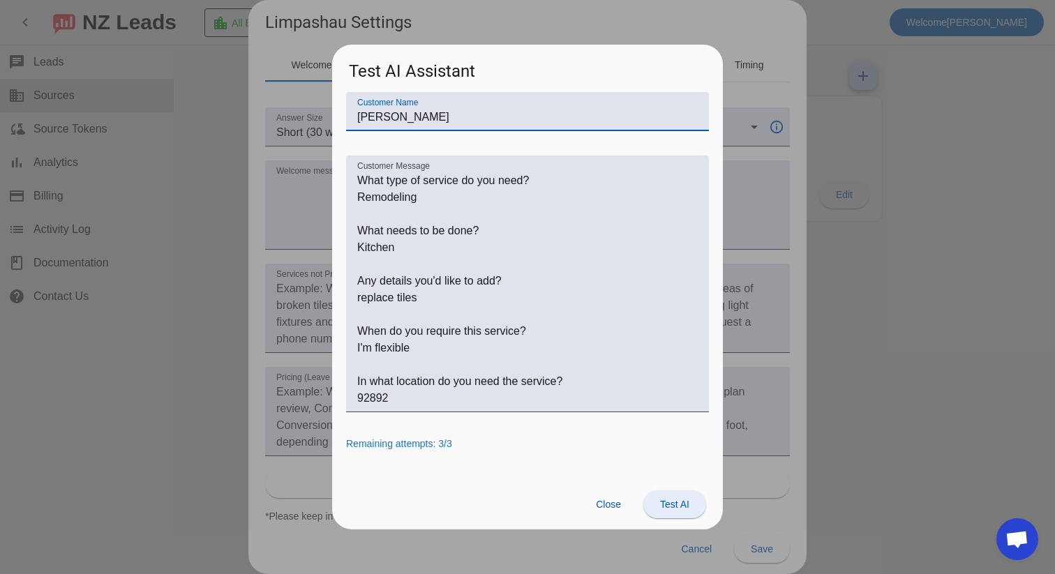
click at [653, 507] on span at bounding box center [674, 504] width 63 height 33
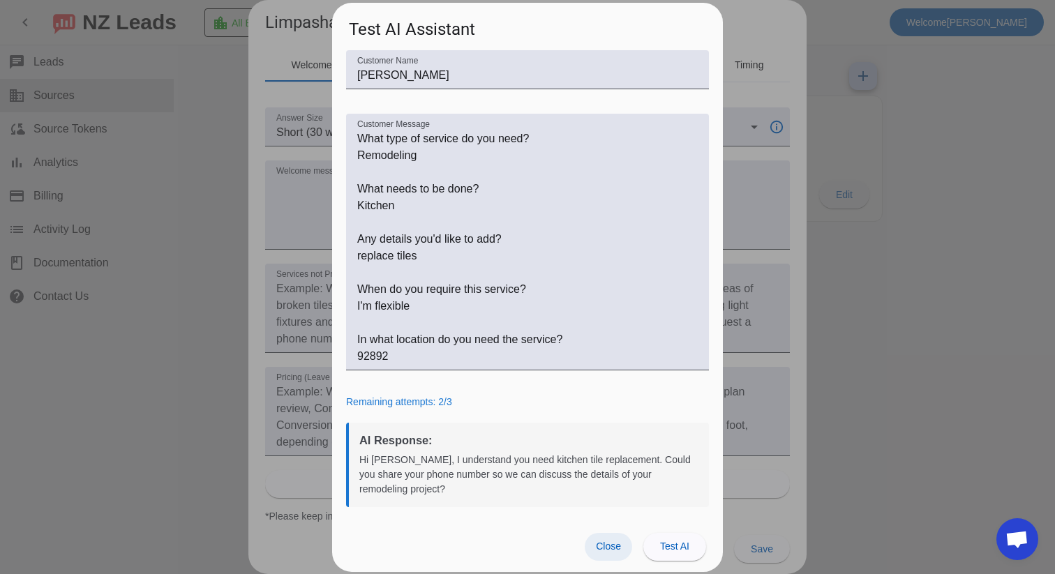
click at [609, 546] on span "Close" at bounding box center [608, 546] width 25 height 11
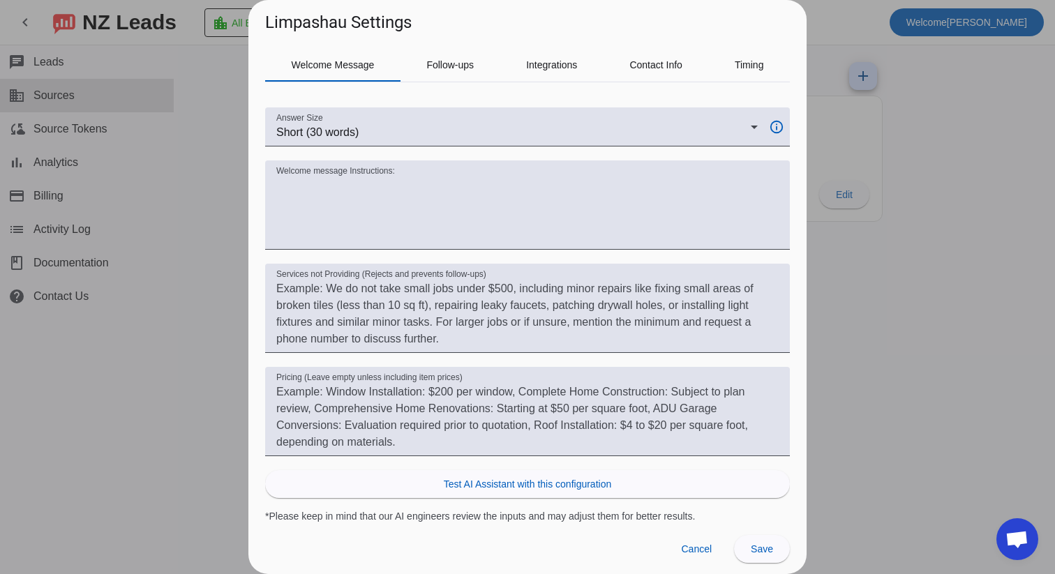
click at [193, 71] on div at bounding box center [527, 287] width 1055 height 574
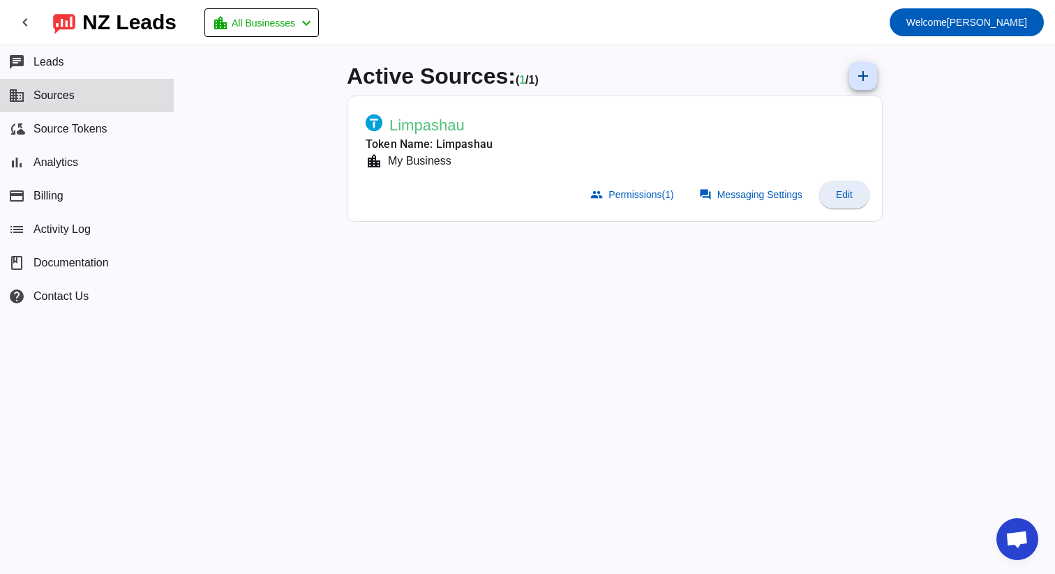
click at [858, 193] on span at bounding box center [844, 194] width 50 height 33
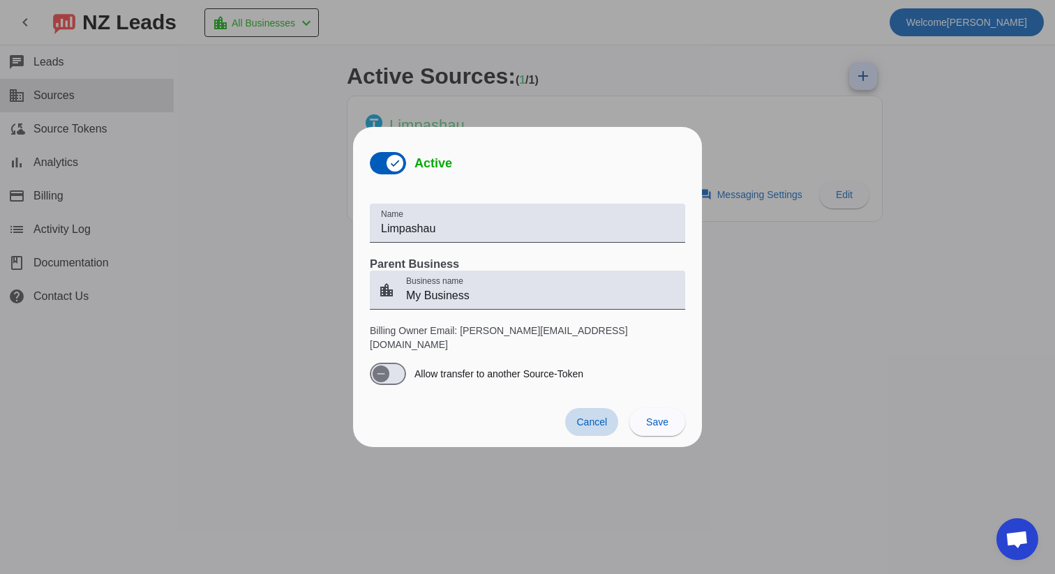
click at [574, 408] on span at bounding box center [591, 422] width 53 height 28
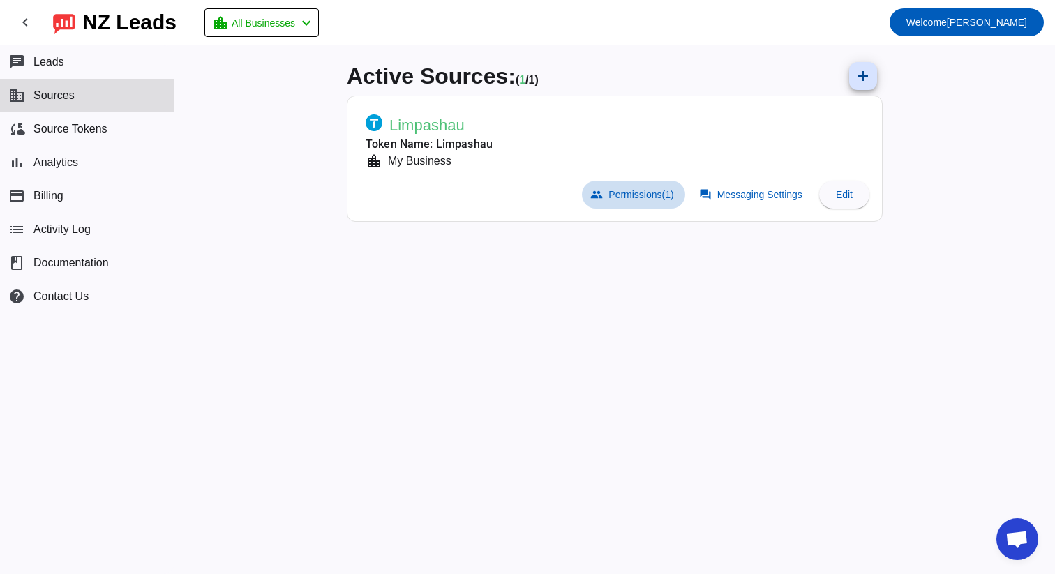
click at [633, 197] on span "Permissions (1)" at bounding box center [640, 194] width 65 height 11
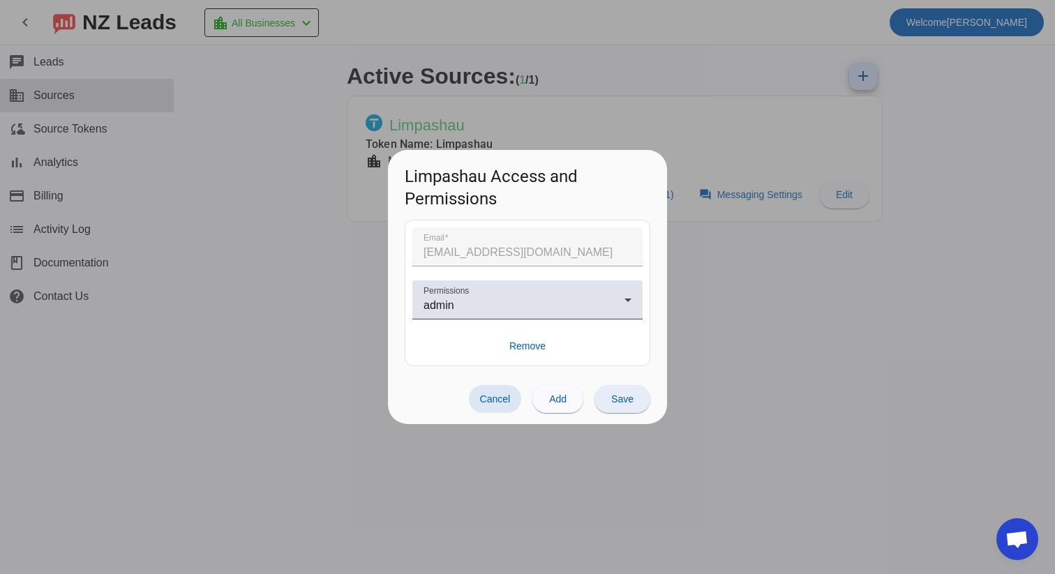
click at [622, 397] on span "Save" at bounding box center [622, 398] width 22 height 11
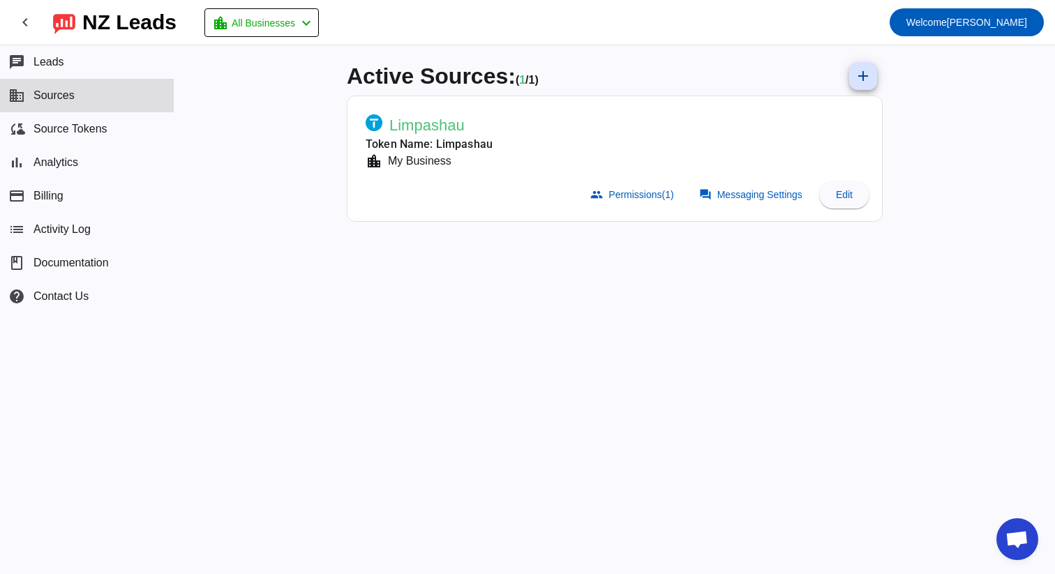
click at [451, 123] on span "Limpashau" at bounding box center [426, 126] width 75 height 20
click at [869, 189] on mat-card-actions "group Permissions (1) forum Messaging Settings Edit" at bounding box center [614, 194] width 520 height 39
click at [847, 202] on span at bounding box center [844, 194] width 50 height 33
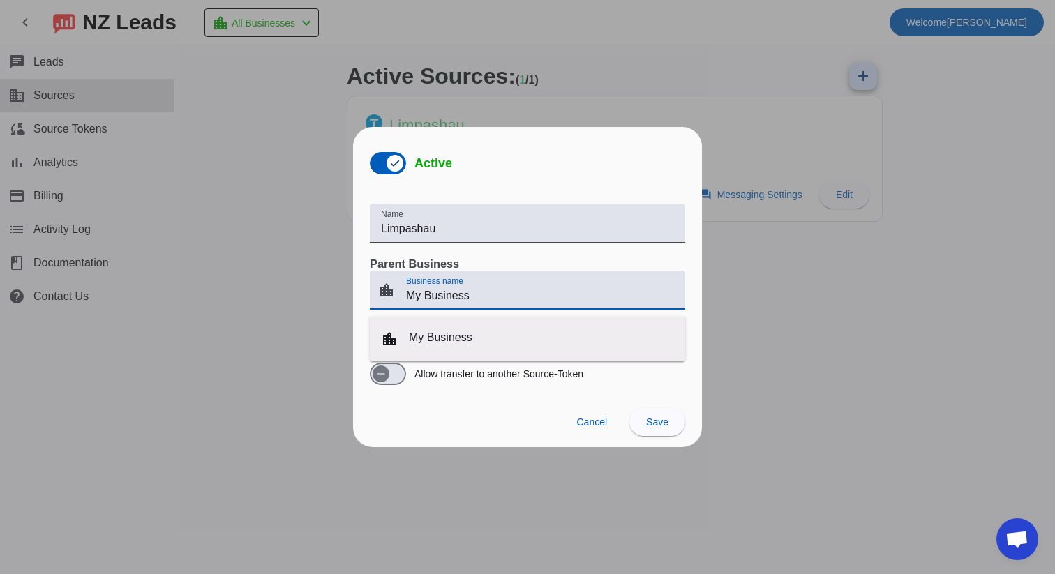
click at [463, 296] on input "My Business" at bounding box center [540, 295] width 268 height 17
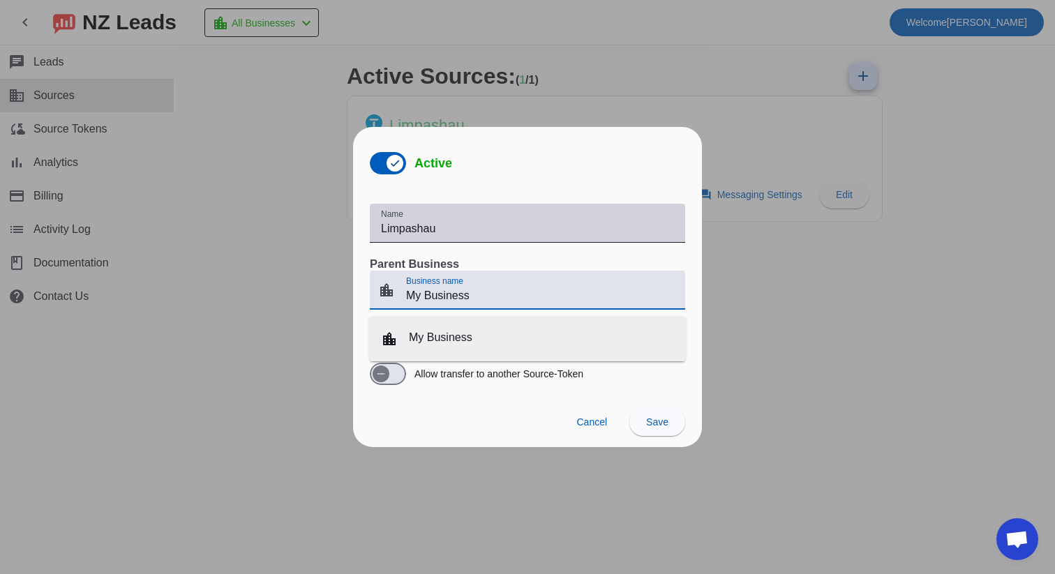
click at [456, 218] on div "Name Limpashau" at bounding box center [527, 223] width 293 height 39
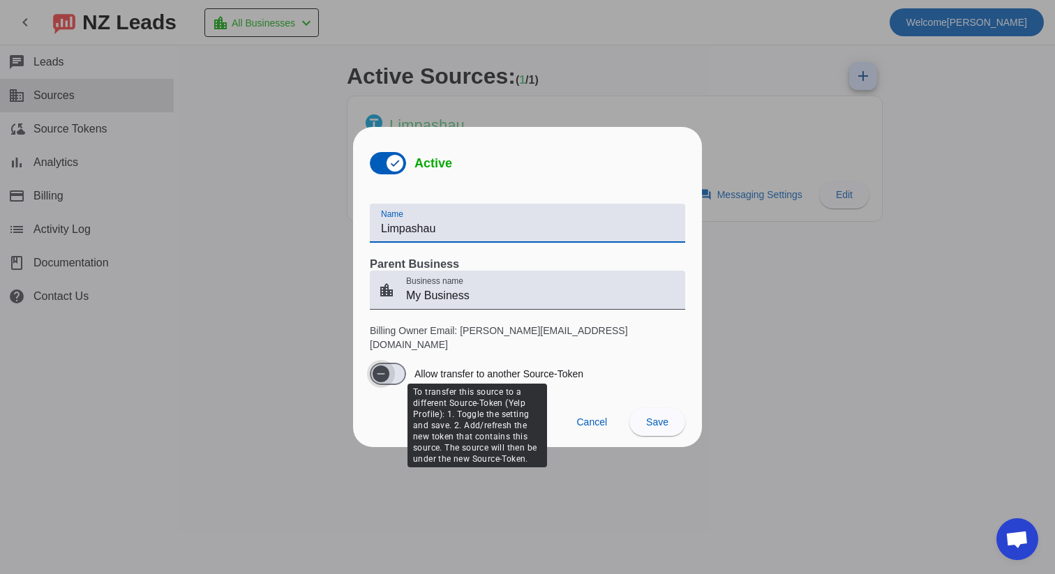
click at [398, 367] on span "button" at bounding box center [388, 374] width 36 height 22
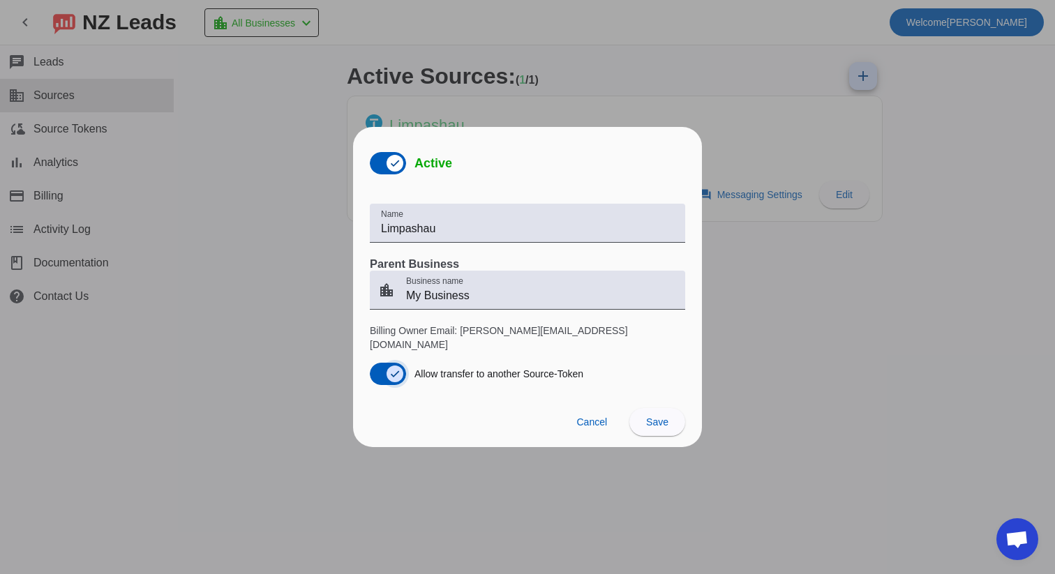
click at [377, 368] on span "button" at bounding box center [388, 374] width 36 height 22
click at [649, 419] on span "Save" at bounding box center [657, 421] width 22 height 11
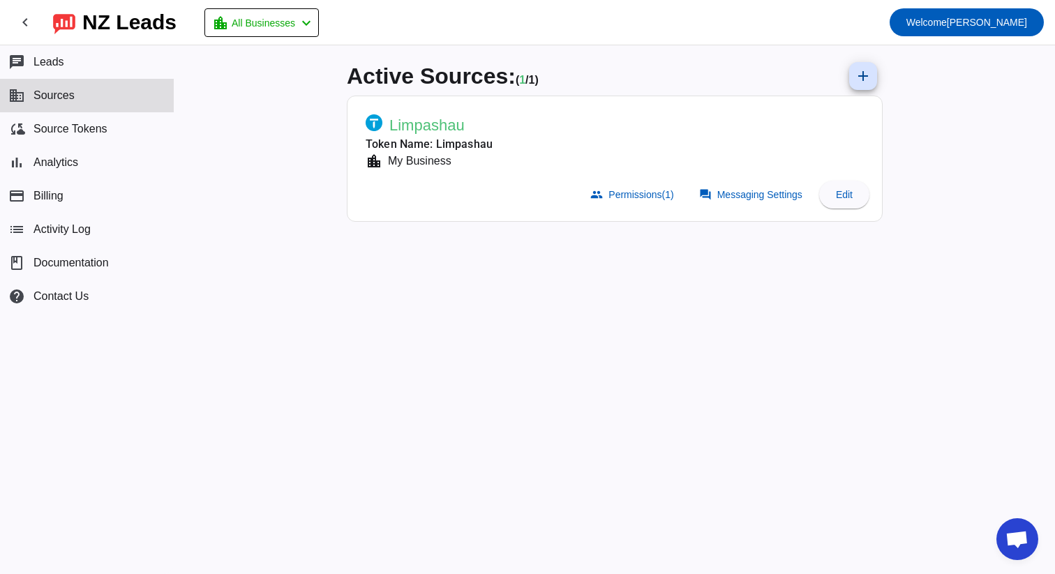
click at [422, 125] on span "Limpashau" at bounding box center [426, 126] width 75 height 20
click at [873, 72] on span at bounding box center [862, 75] width 33 height 33
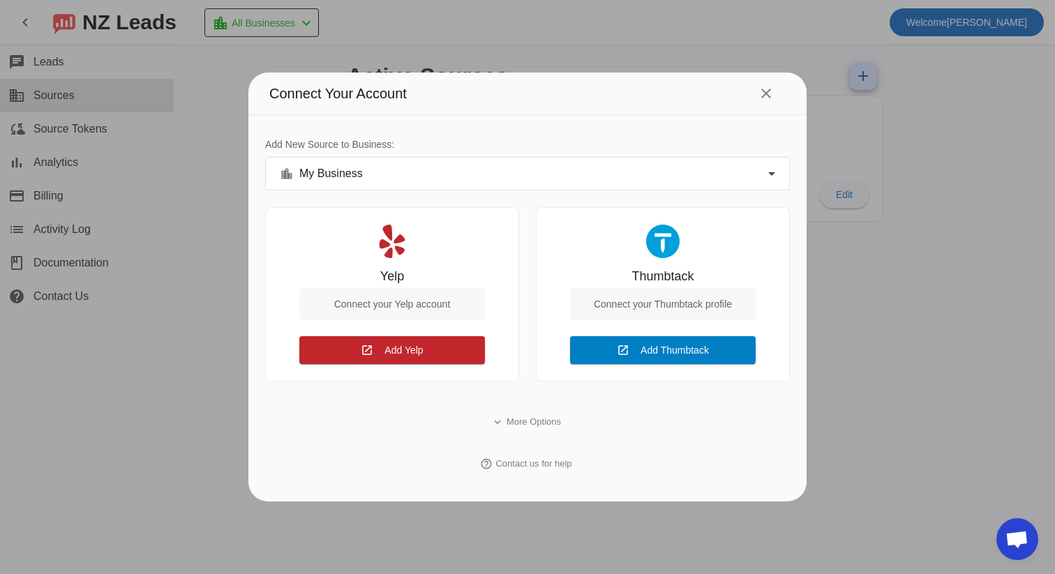
click at [663, 356] on span "Add Thumbtack" at bounding box center [674, 350] width 68 height 11
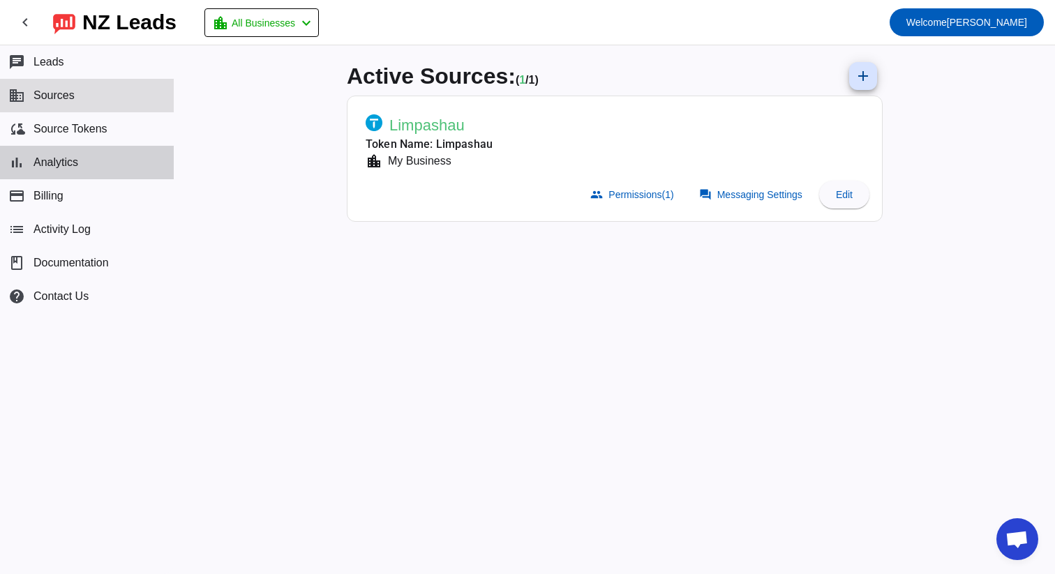
click at [76, 168] on span "Analytics" at bounding box center [55, 162] width 45 height 13
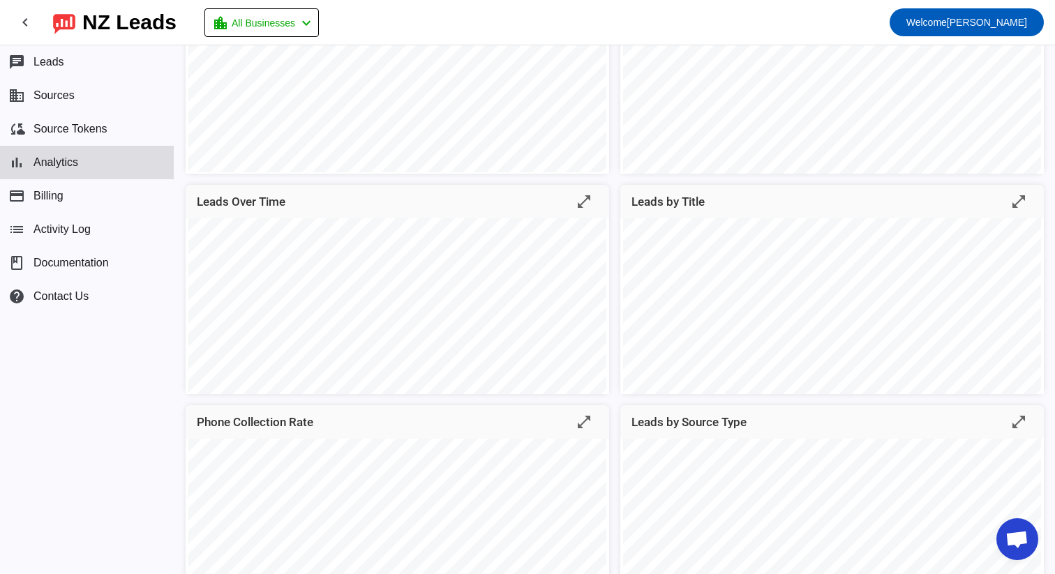
scroll to position [167, 0]
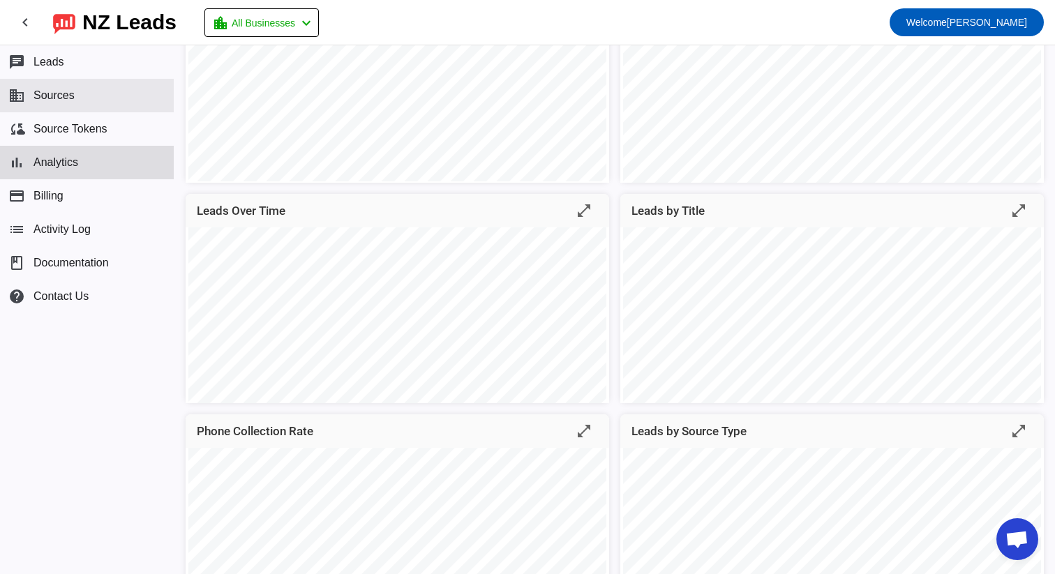
click at [52, 102] on button "business Sources" at bounding box center [87, 95] width 174 height 33
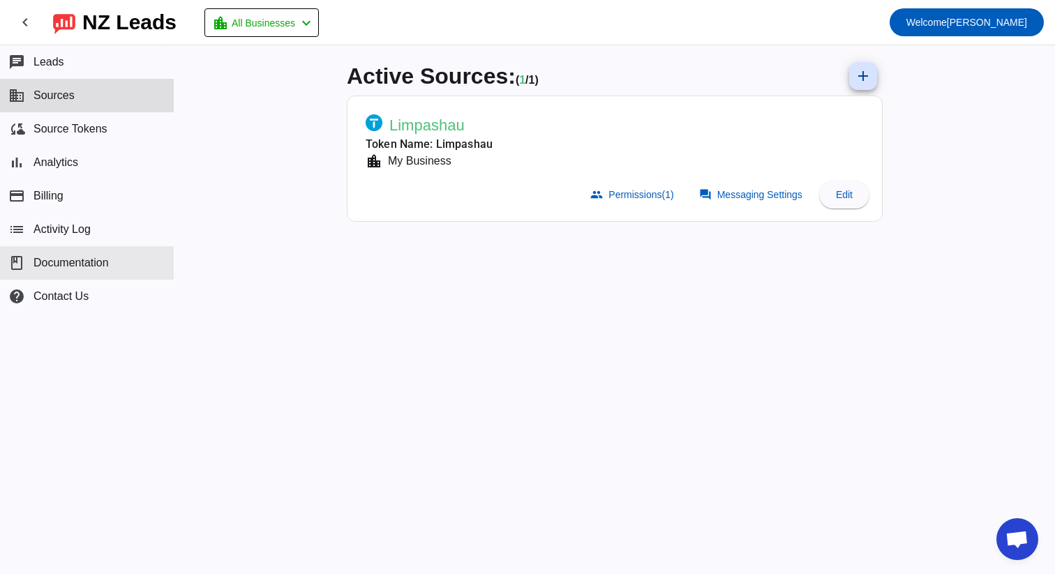
click at [82, 262] on span "Documentation" at bounding box center [70, 263] width 75 height 13
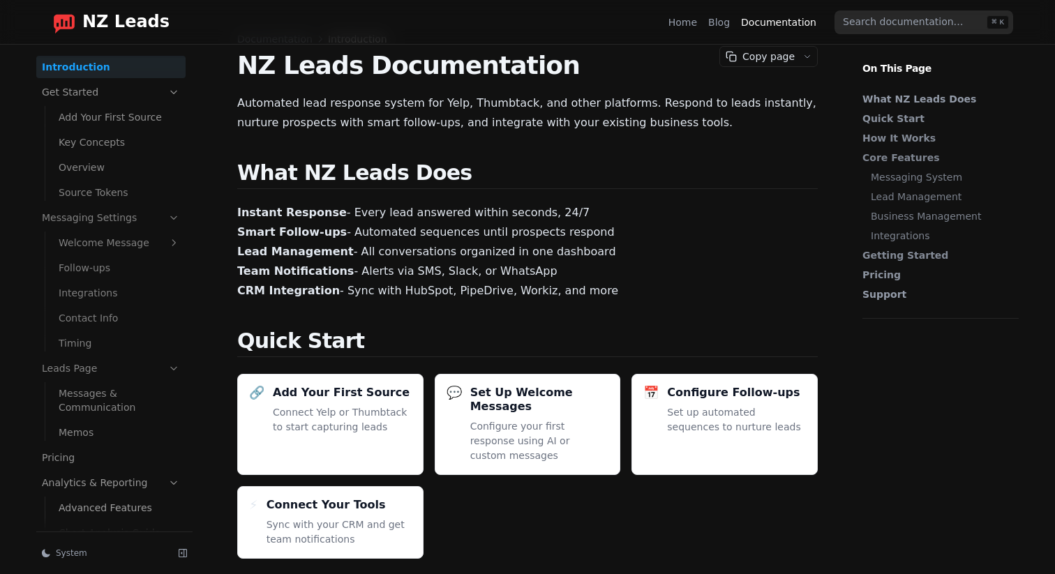
scroll to position [47, 0]
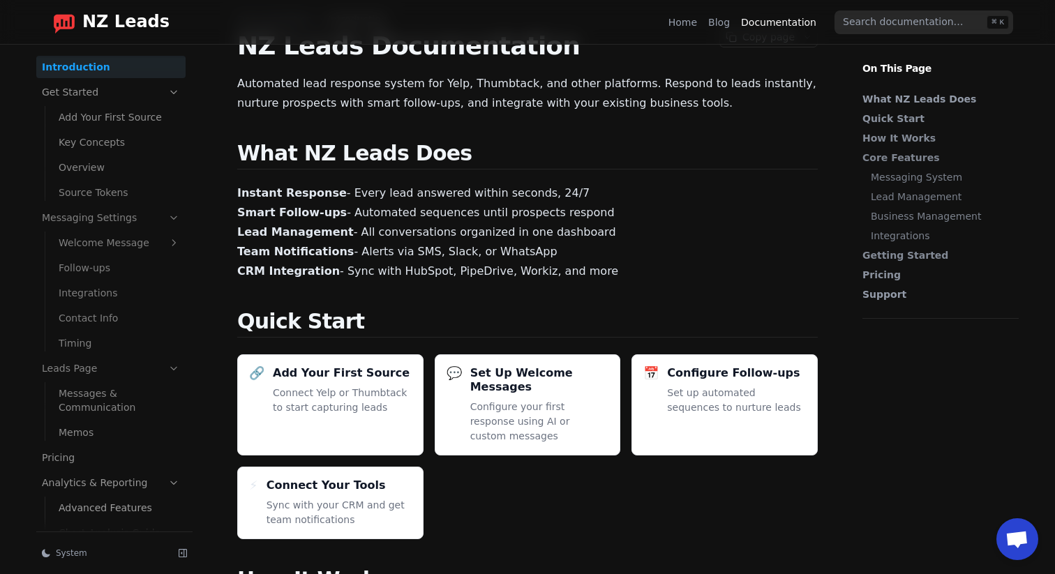
click at [303, 190] on strong "Instant Response" at bounding box center [292, 192] width 110 height 13
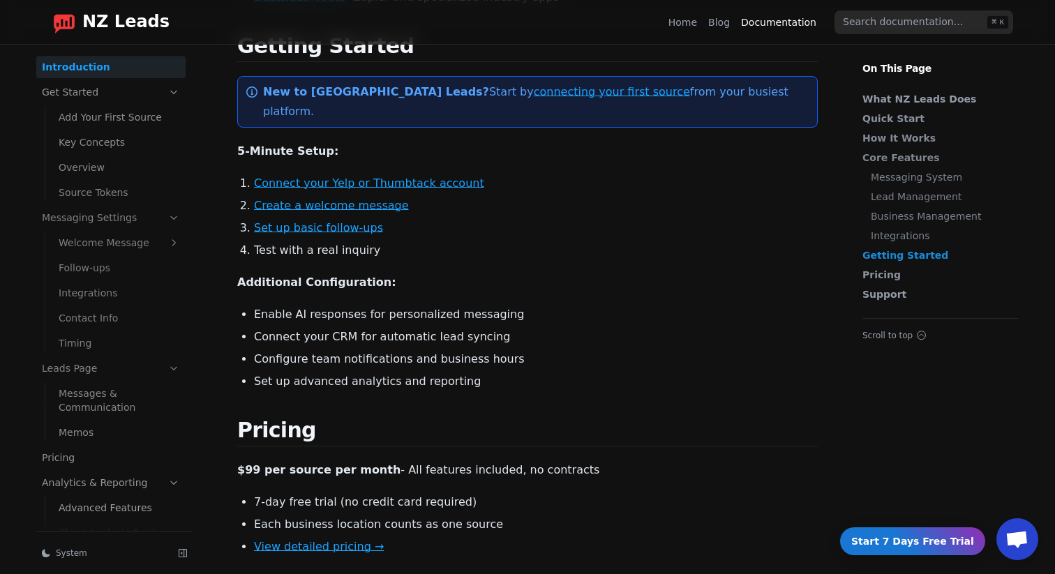
scroll to position [1336, 0]
